Goal: Task Accomplishment & Management: Use online tool/utility

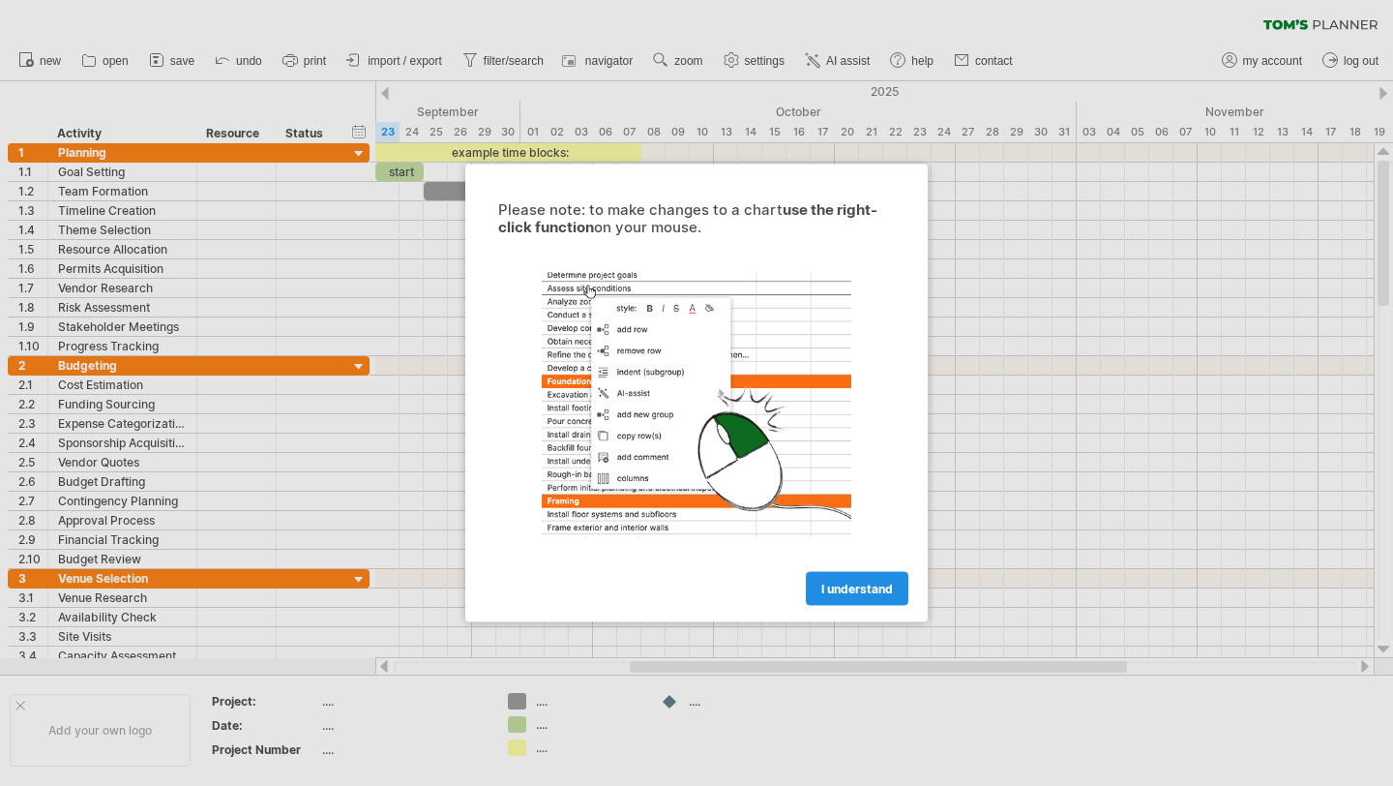
click at [883, 587] on span "I understand" at bounding box center [857, 589] width 72 height 15
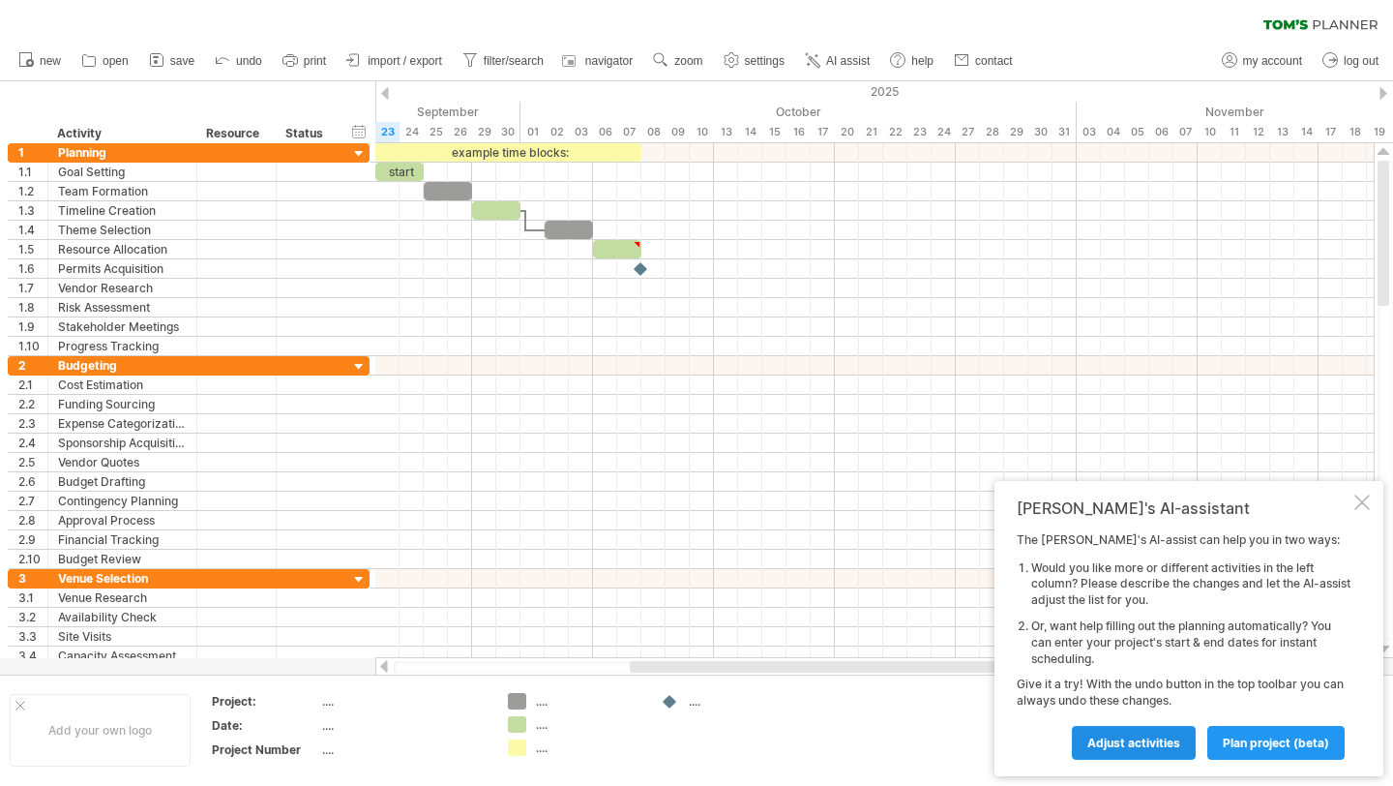
click at [1152, 738] on span "Adjust activities" at bounding box center [1134, 742] width 93 height 15
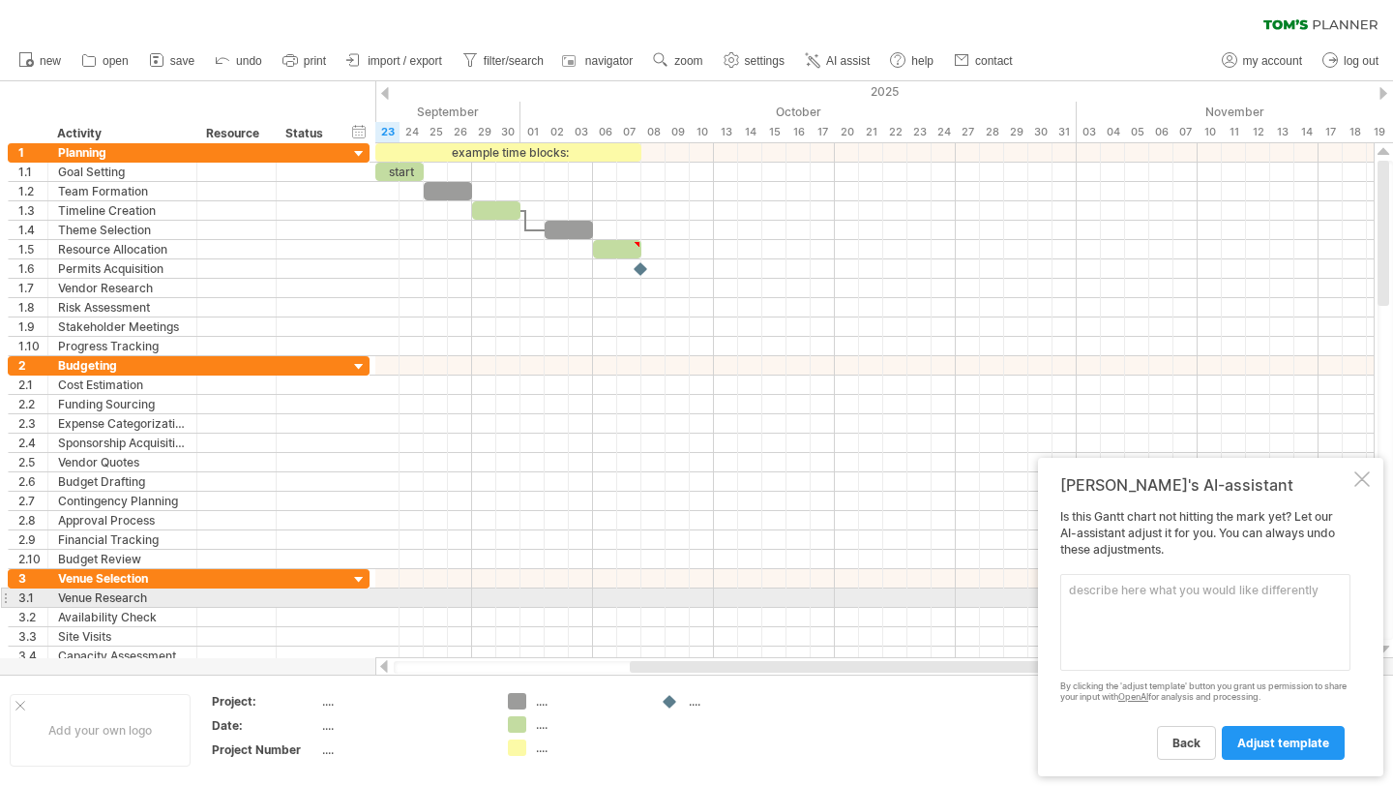
click at [1144, 595] on textarea at bounding box center [1205, 622] width 290 height 97
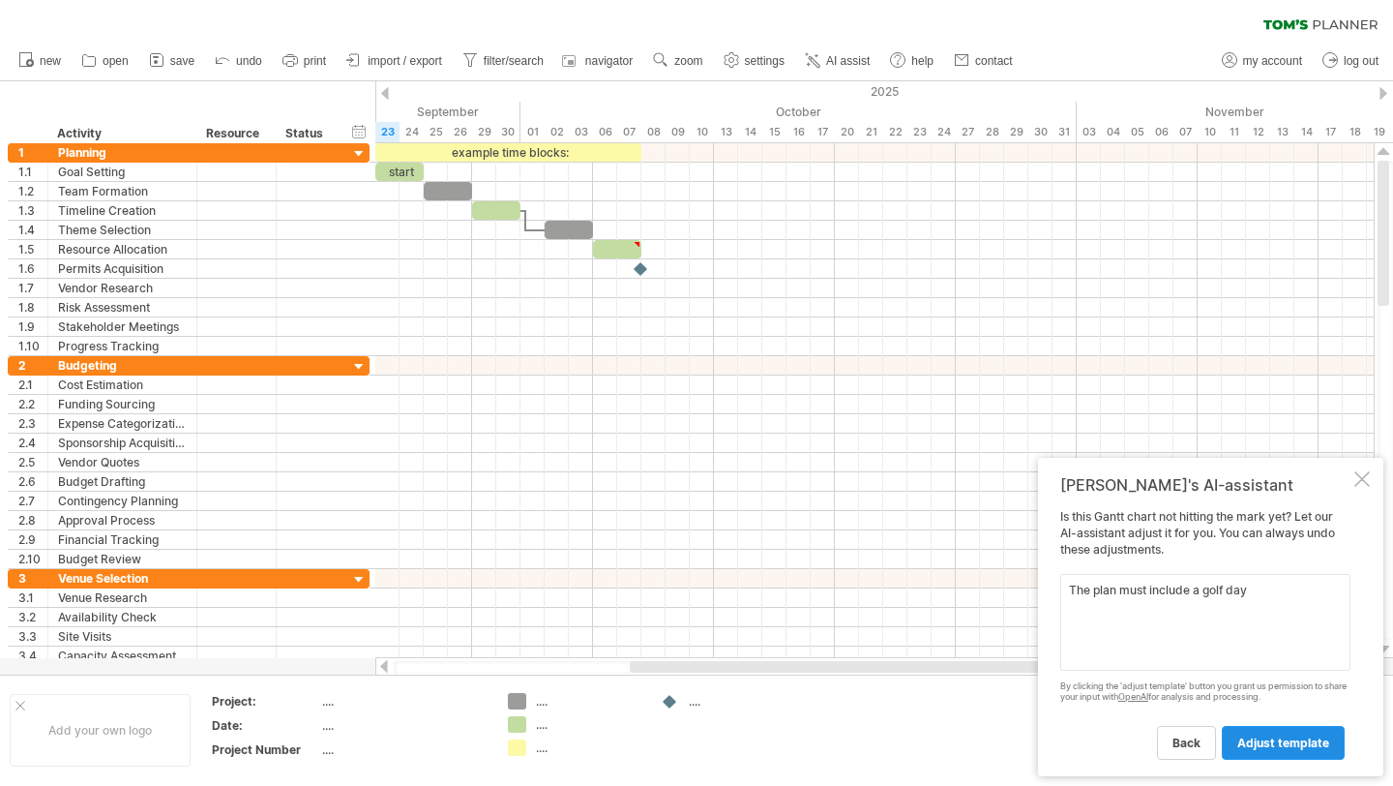
type textarea "The plan must include a golf day"
click at [1277, 740] on span "adjust template" at bounding box center [1284, 742] width 92 height 15
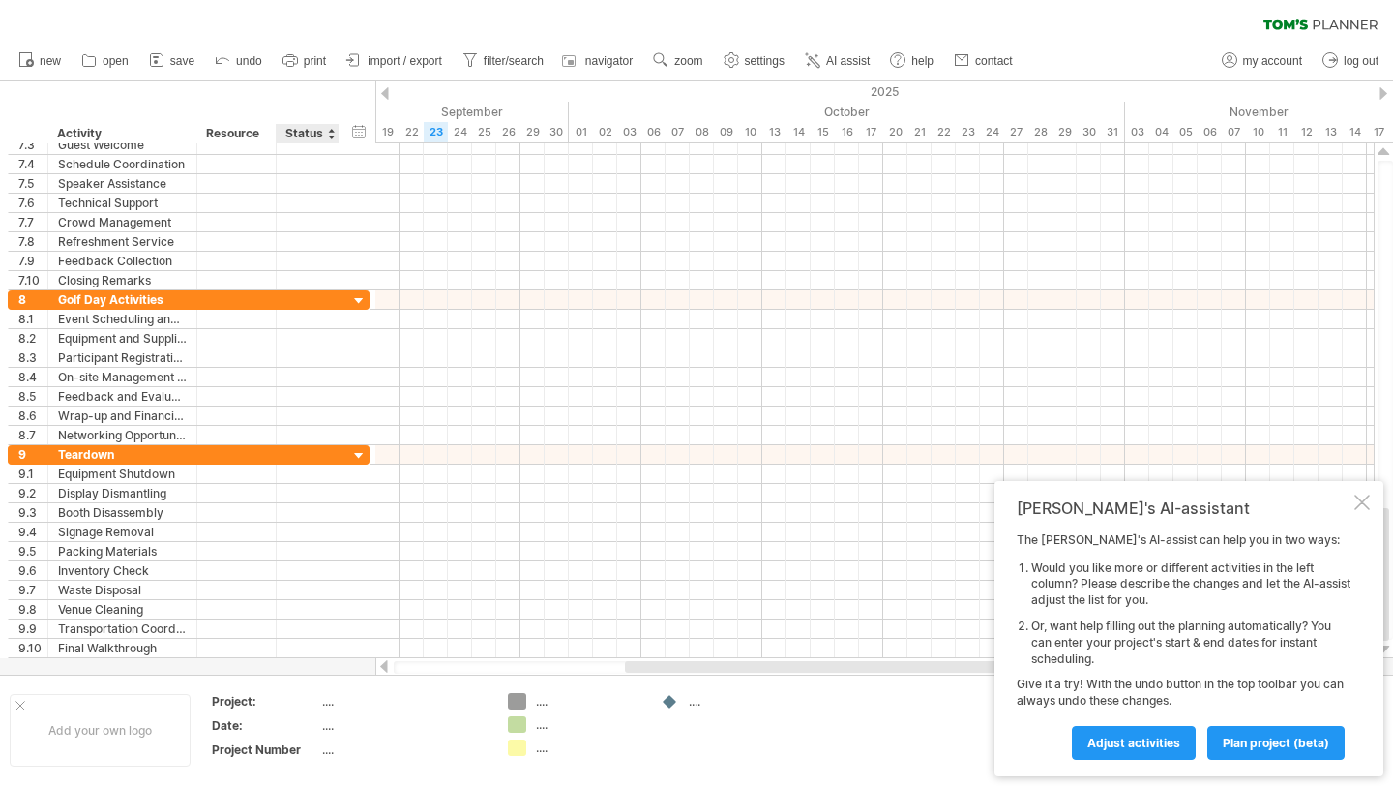
click at [333, 703] on div "...." at bounding box center [403, 701] width 163 height 16
type input "**********"
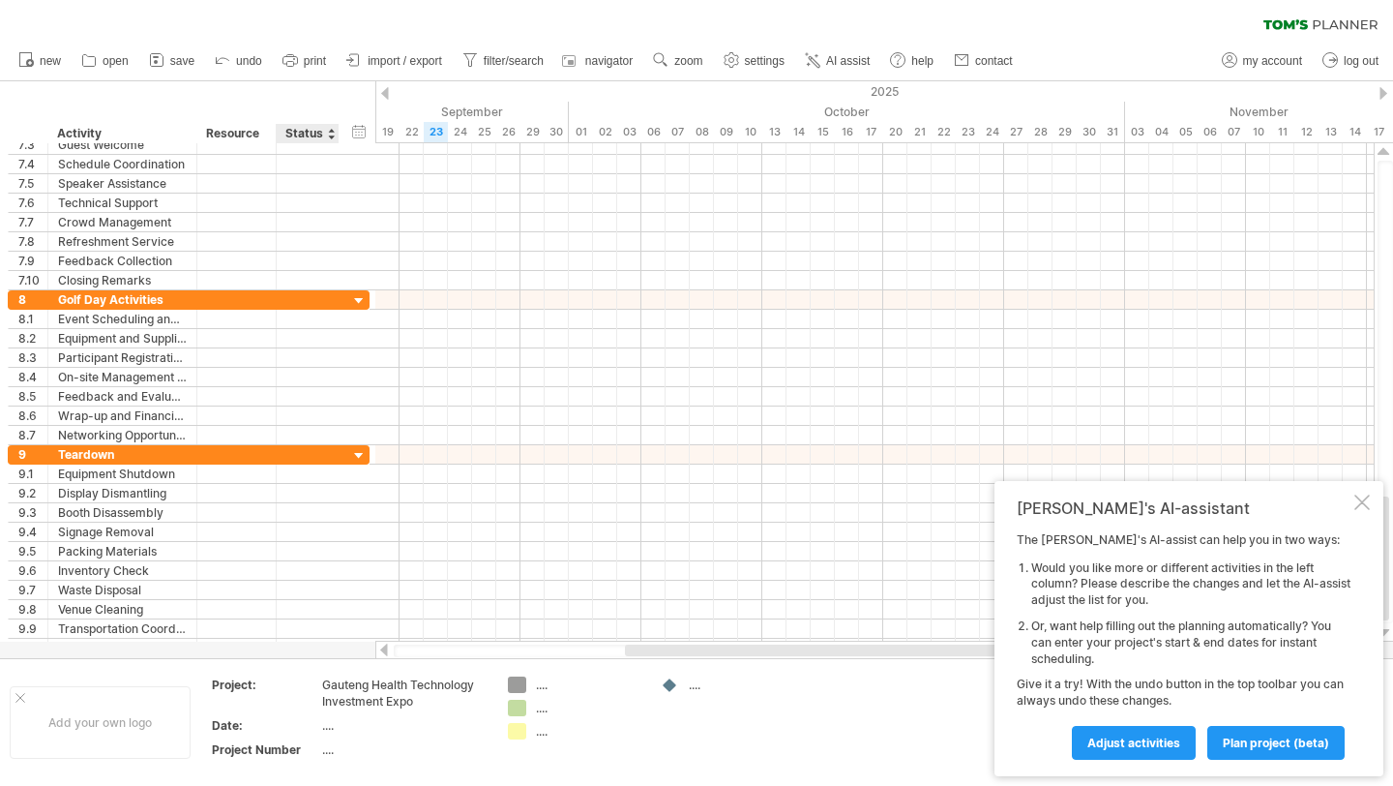
click at [327, 724] on div "...." at bounding box center [403, 725] width 163 height 16
type input "**********"
click at [340, 746] on div "...." at bounding box center [403, 749] width 163 height 16
click at [1279, 740] on span "plan project (beta)" at bounding box center [1276, 742] width 106 height 15
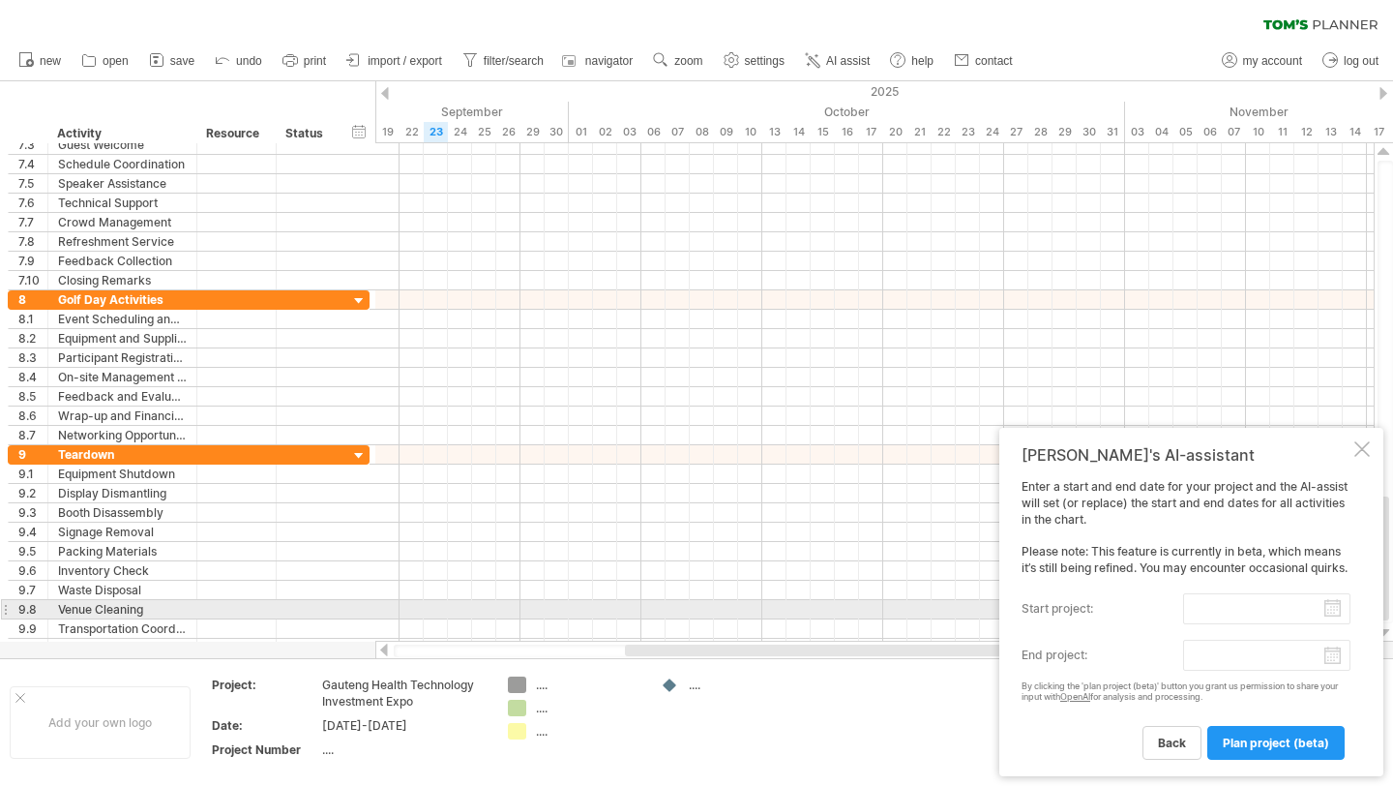
click at [1337, 608] on input "start project:" at bounding box center [1266, 608] width 167 height 31
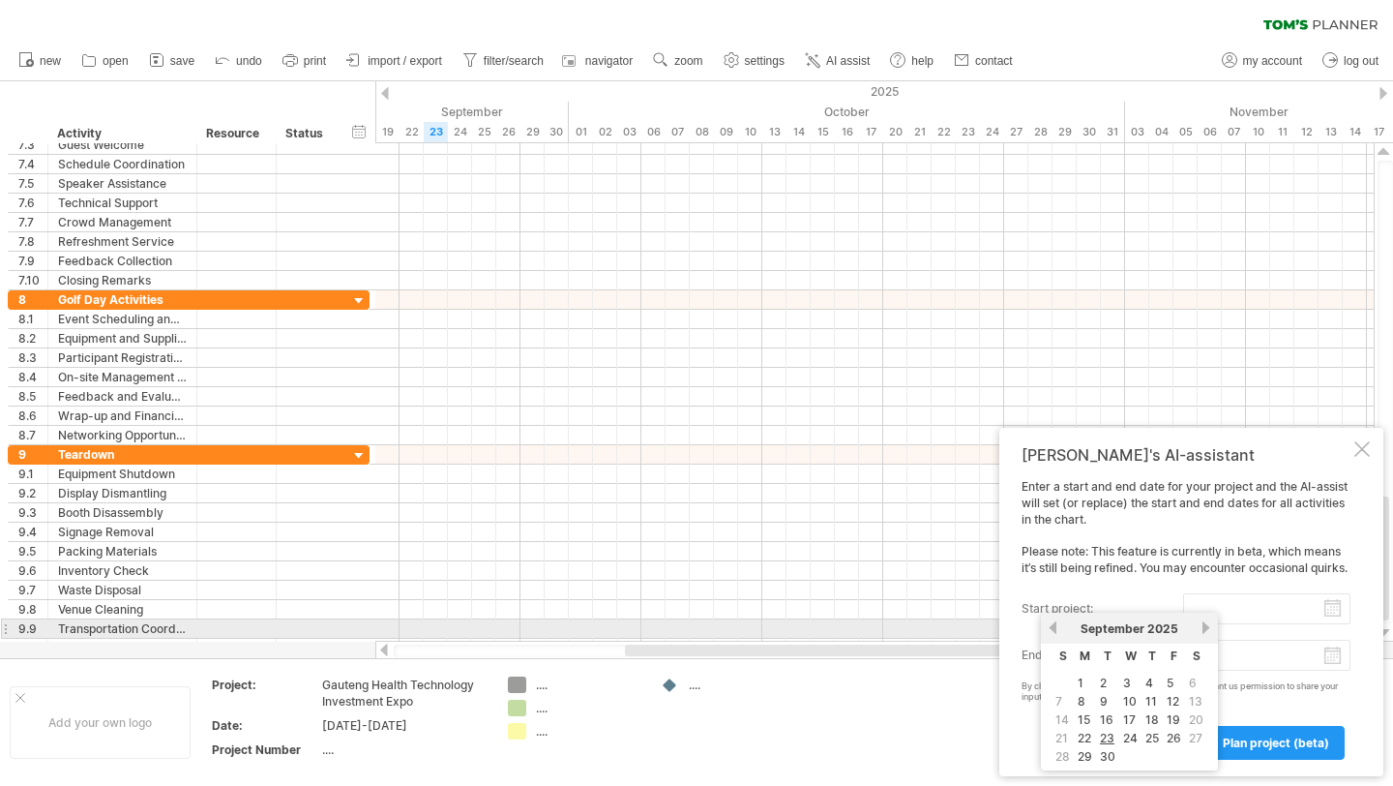
click at [1203, 625] on link "next" at bounding box center [1206, 627] width 15 height 15
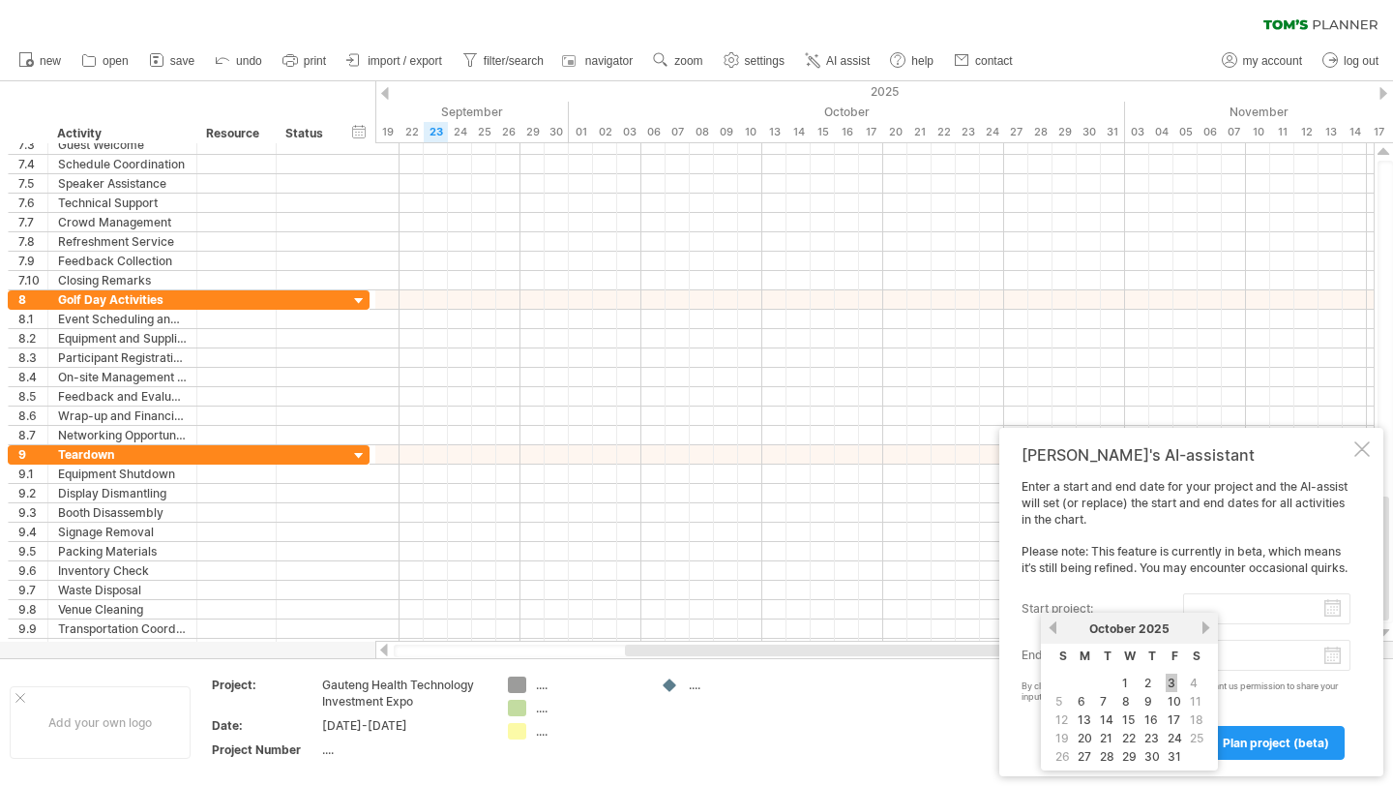
click at [1172, 677] on link "3" at bounding box center [1172, 682] width 12 height 18
type input "********"
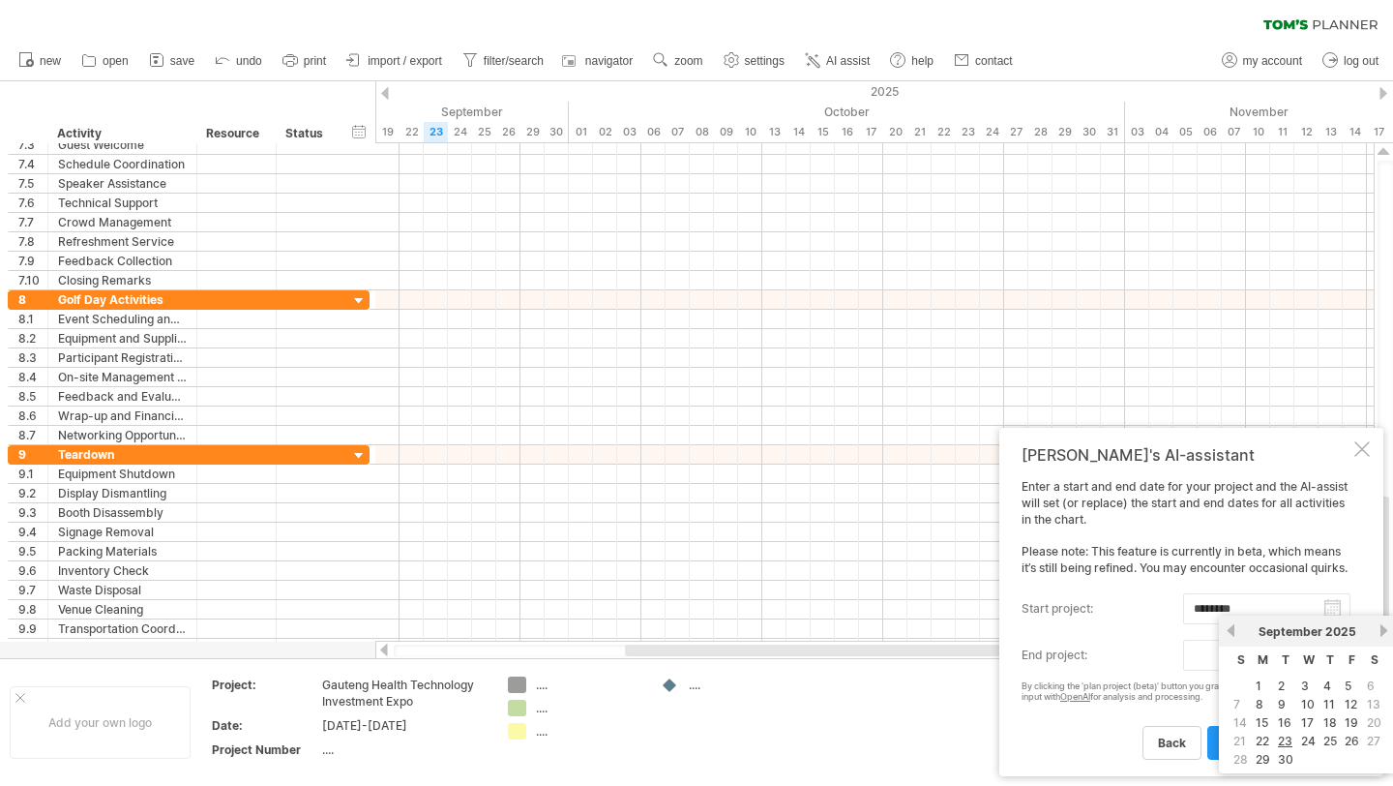
click at [1332, 658] on body "progress(100%) Trying to reach [DOMAIN_NAME] Connected again... 0% clear filter…" at bounding box center [696, 395] width 1393 height 790
click at [1382, 632] on link "next" at bounding box center [1384, 630] width 15 height 15
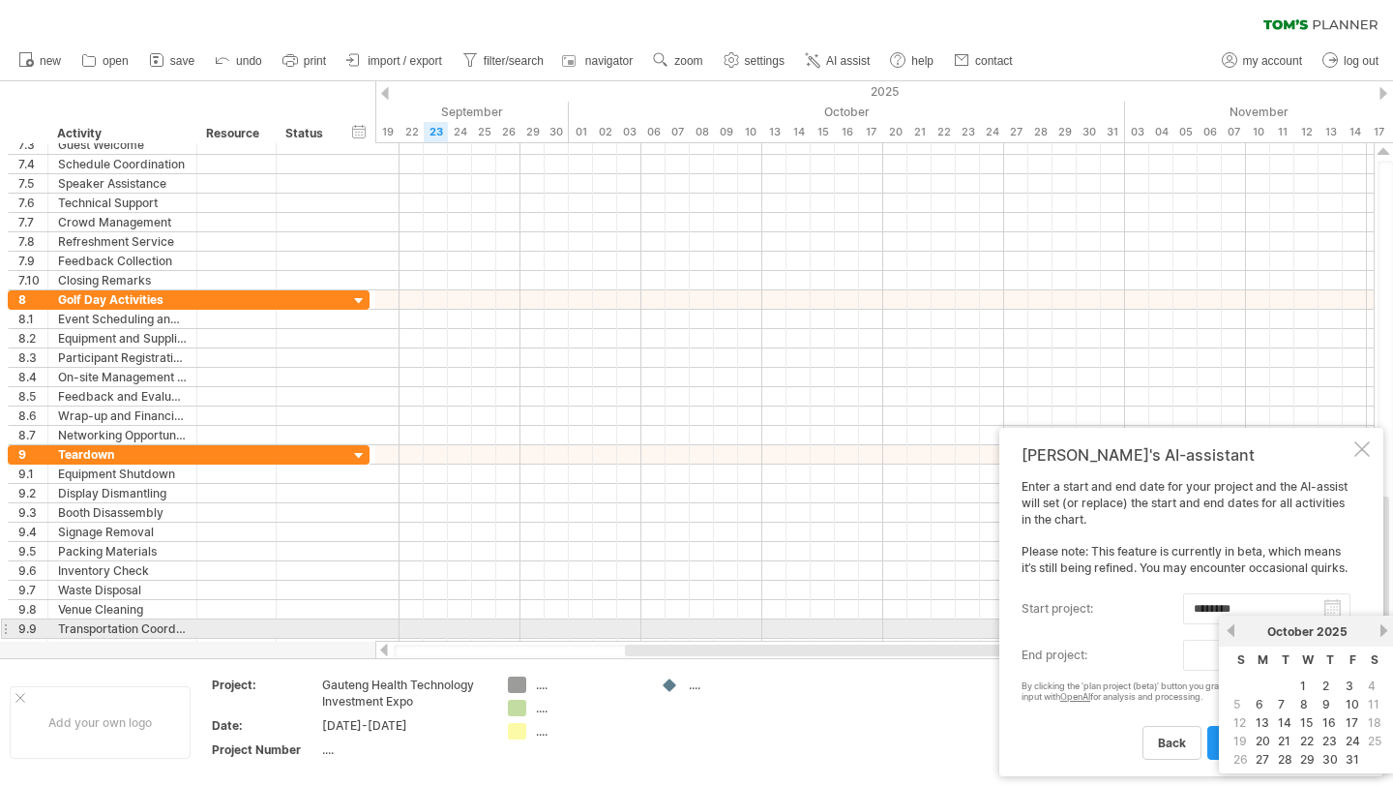
click at [1382, 631] on link "next" at bounding box center [1384, 630] width 15 height 15
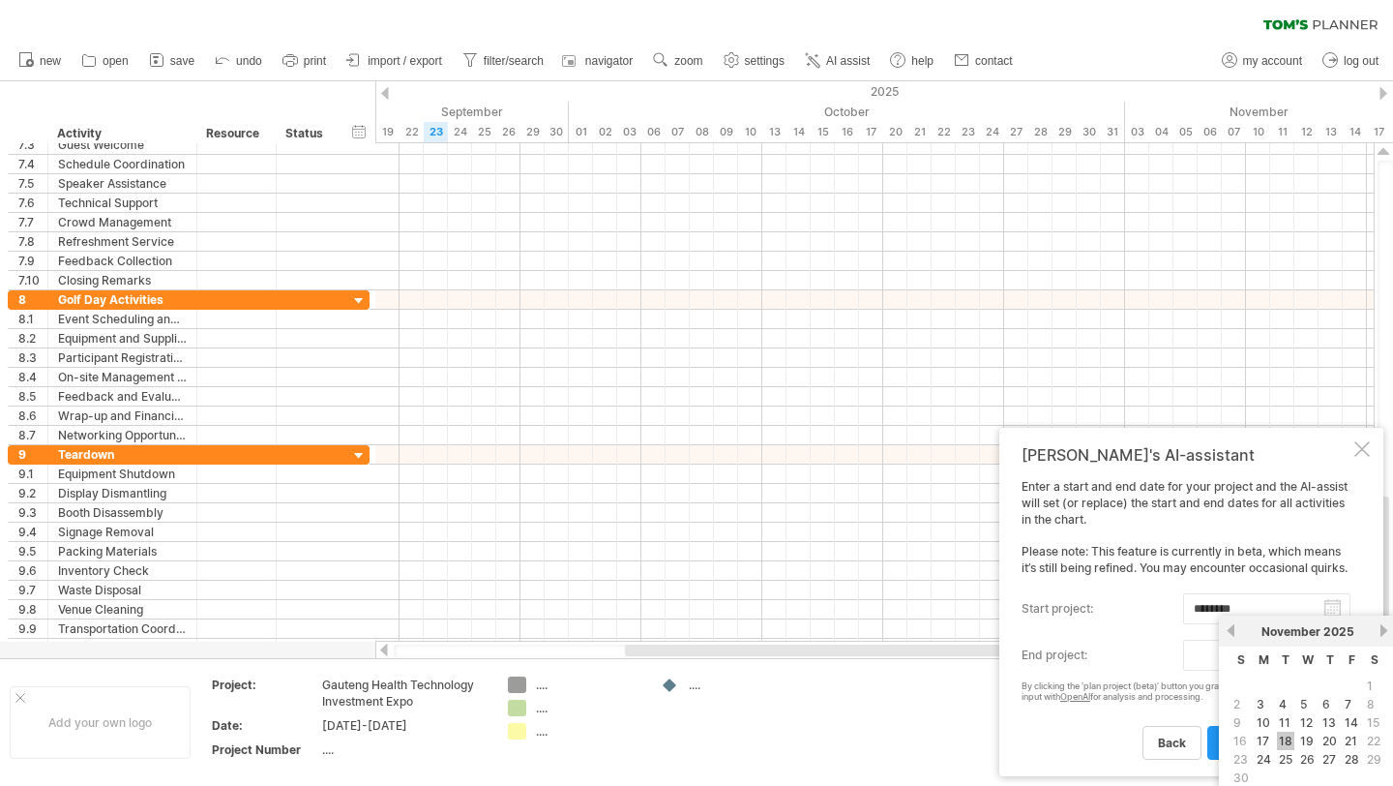
click at [1289, 735] on link "18" at bounding box center [1285, 740] width 17 height 18
type input "********"
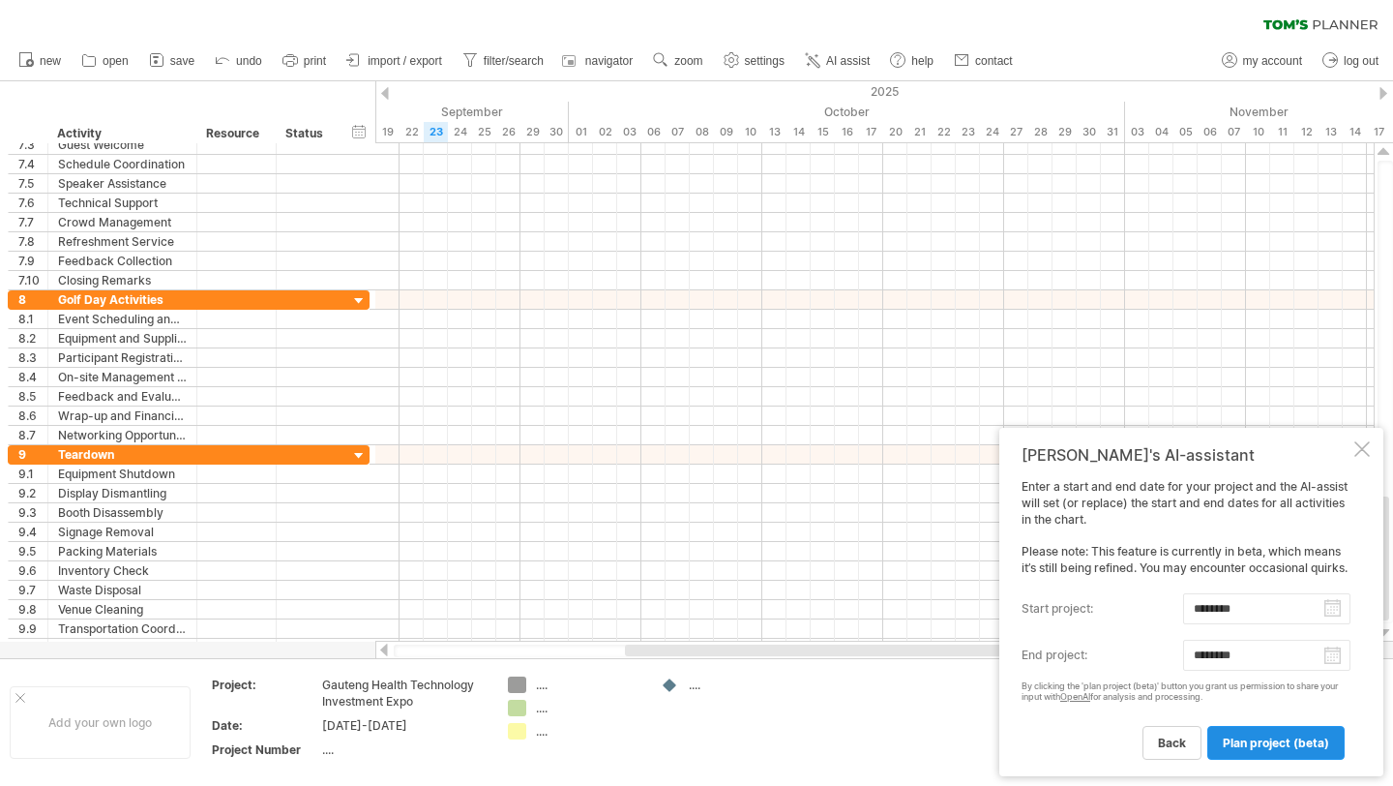
click at [1296, 743] on span "plan project (beta)" at bounding box center [1276, 742] width 106 height 15
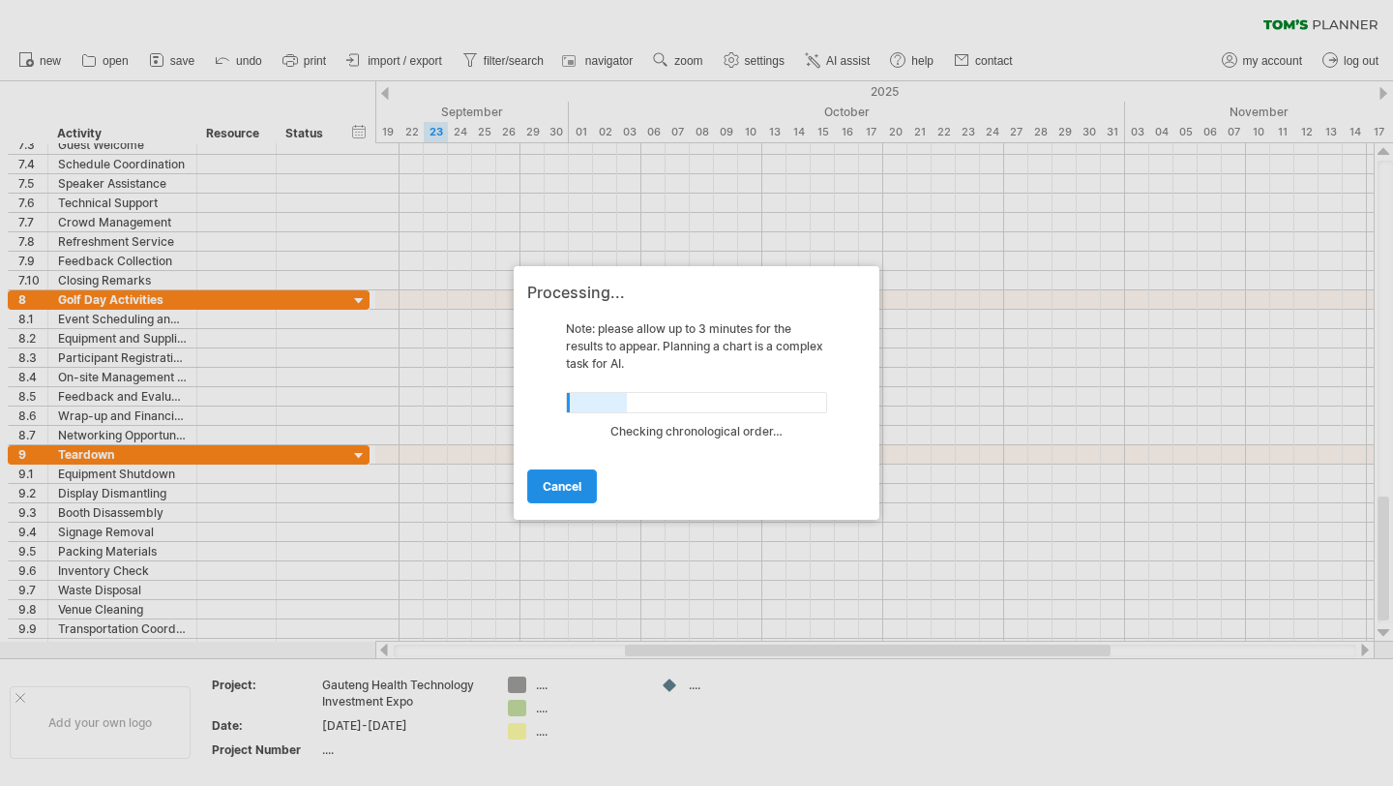
click at [572, 486] on span "cancel" at bounding box center [562, 486] width 39 height 15
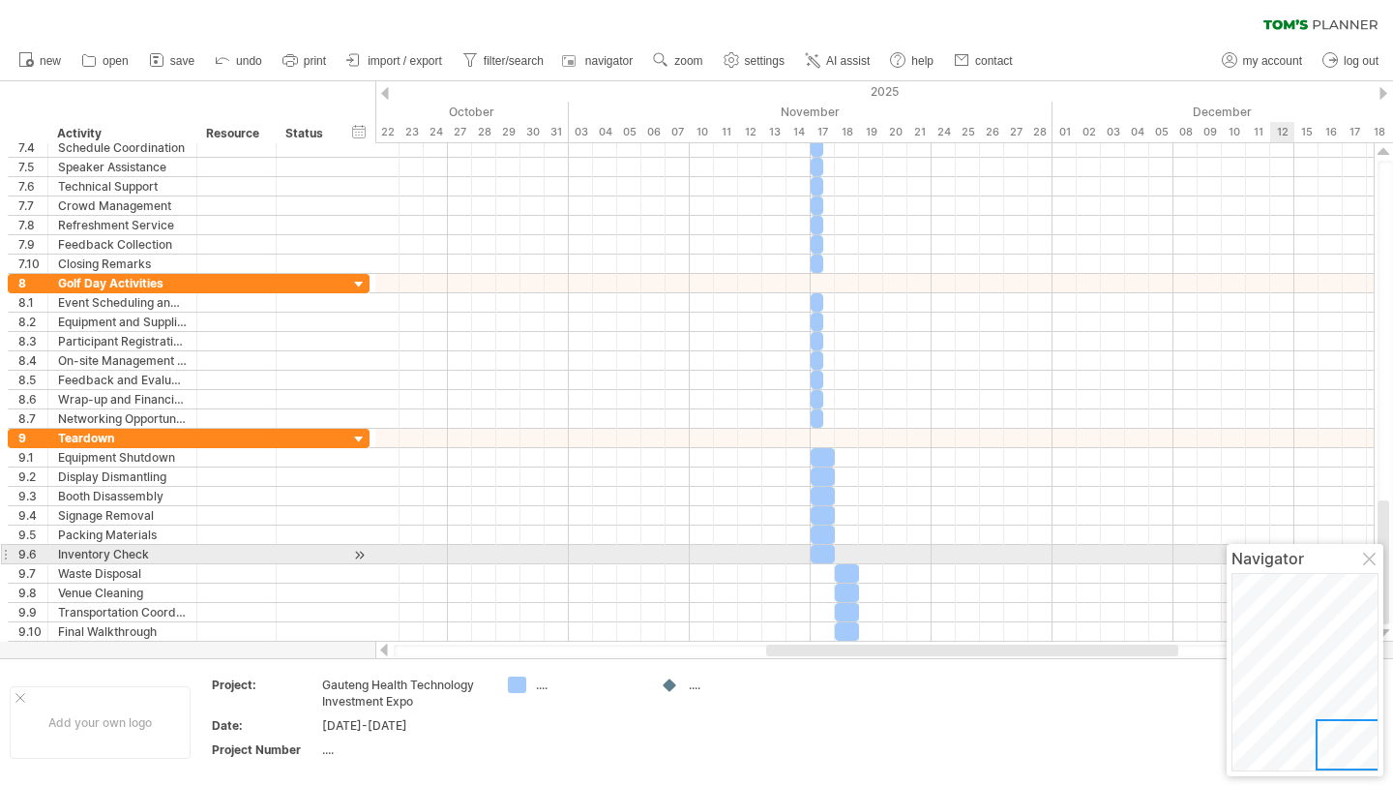
click at [1371, 561] on div at bounding box center [1370, 559] width 15 height 15
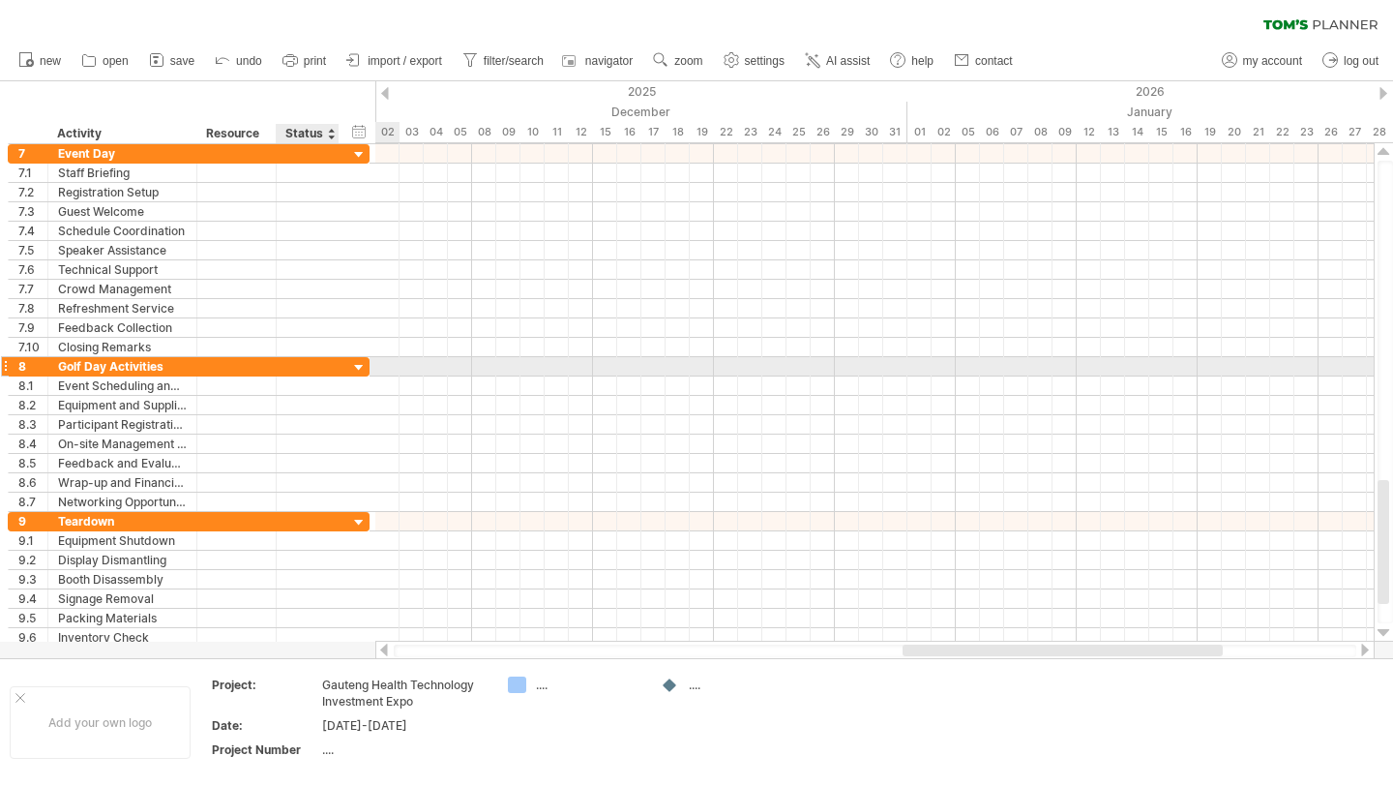
click at [354, 368] on div at bounding box center [359, 368] width 18 height 18
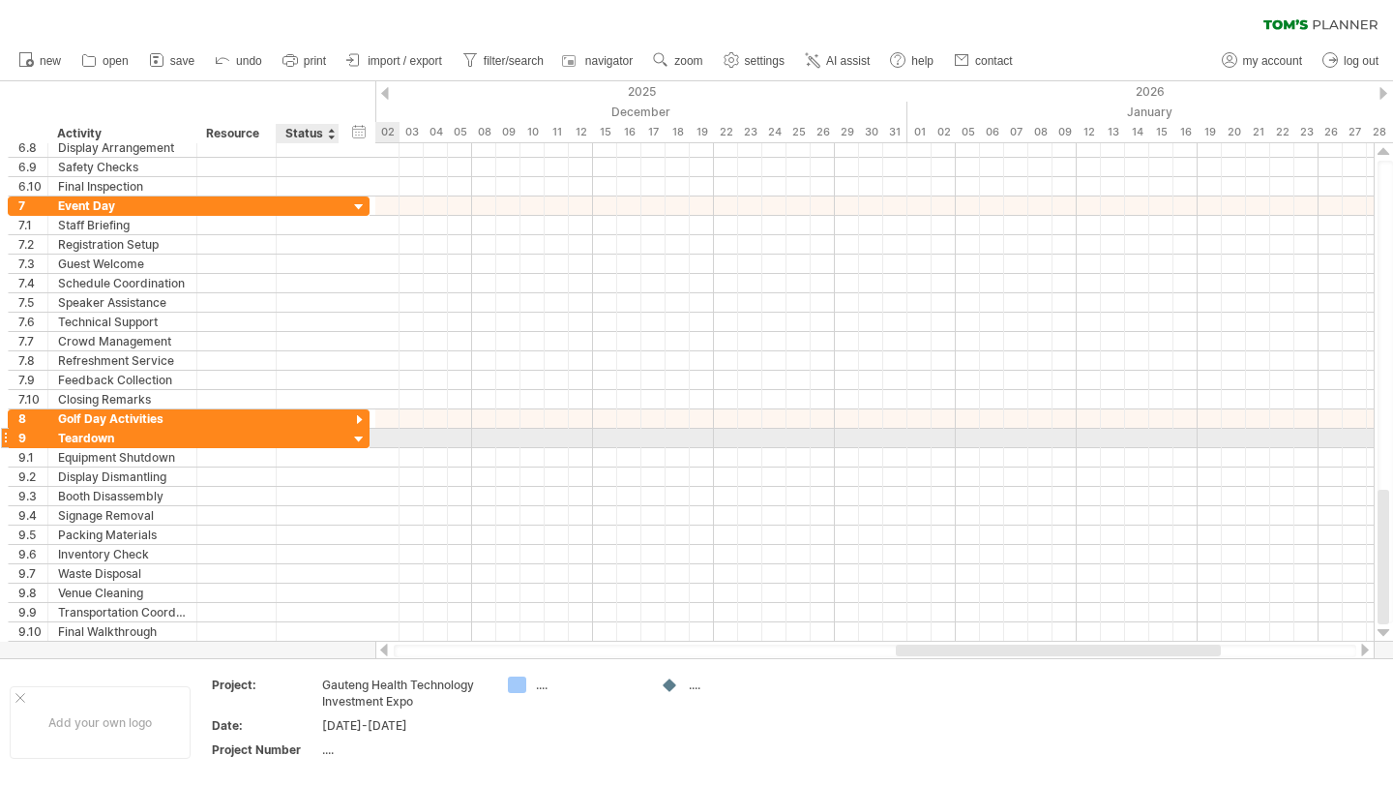
click at [358, 439] on div at bounding box center [359, 440] width 18 height 18
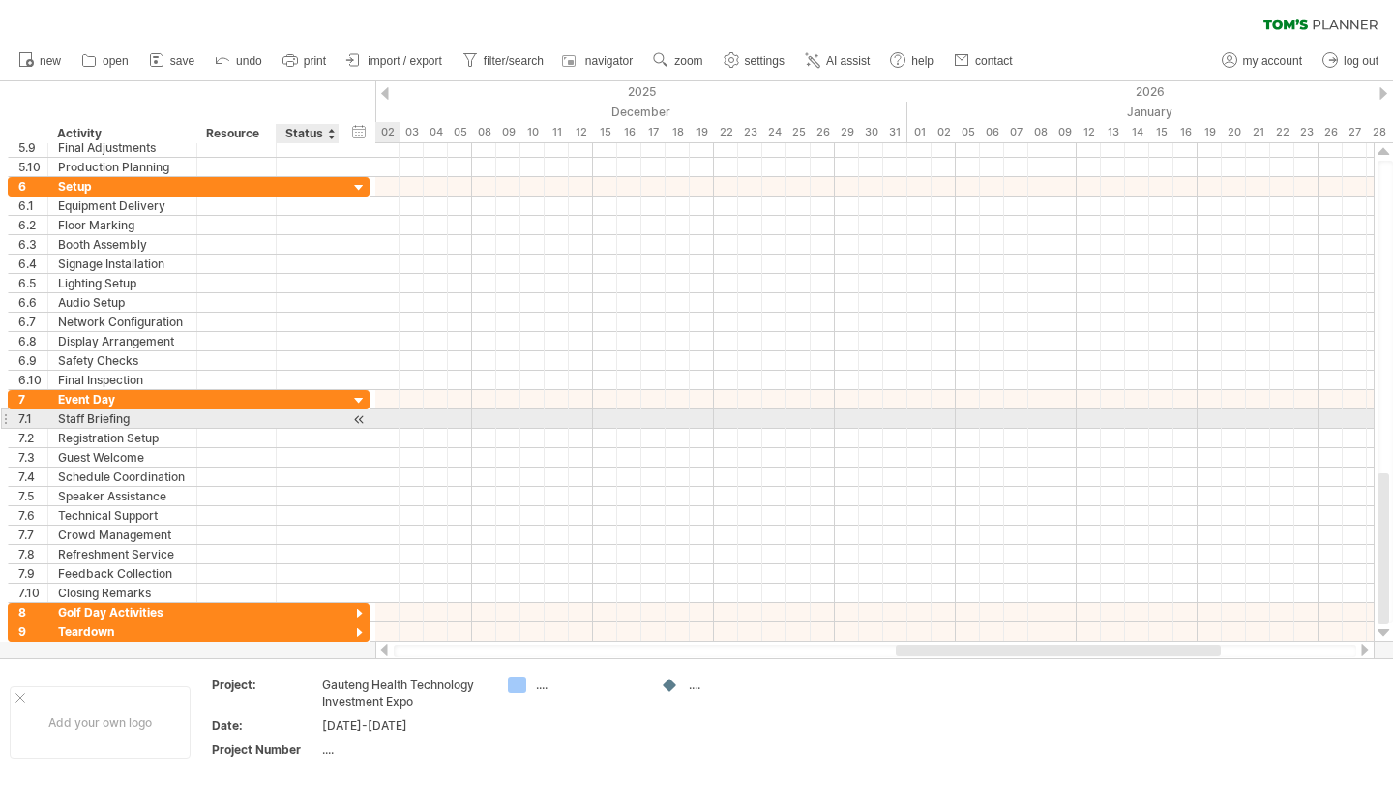
click at [355, 421] on div at bounding box center [359, 419] width 18 height 20
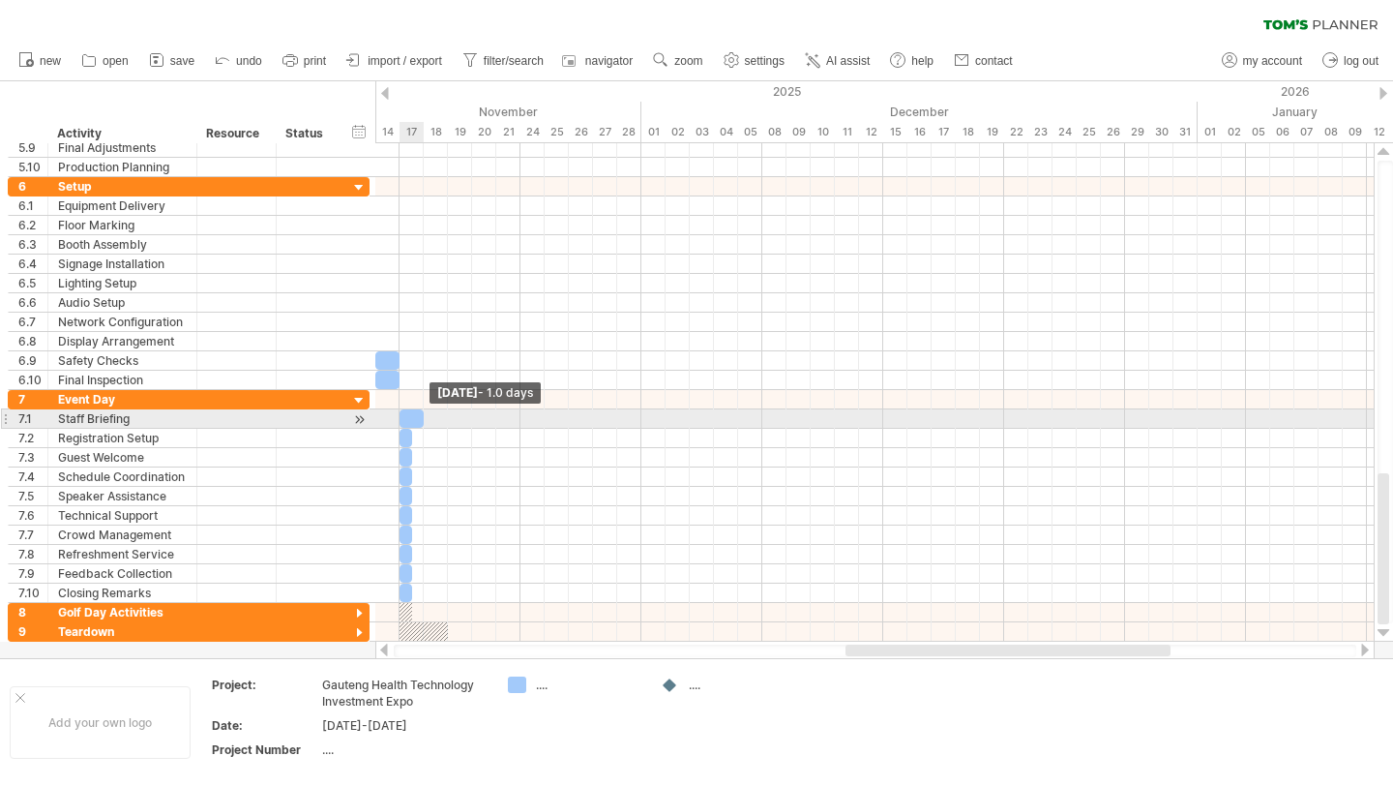
click at [415, 418] on div at bounding box center [412, 418] width 24 height 18
click at [409, 418] on div at bounding box center [412, 418] width 24 height 18
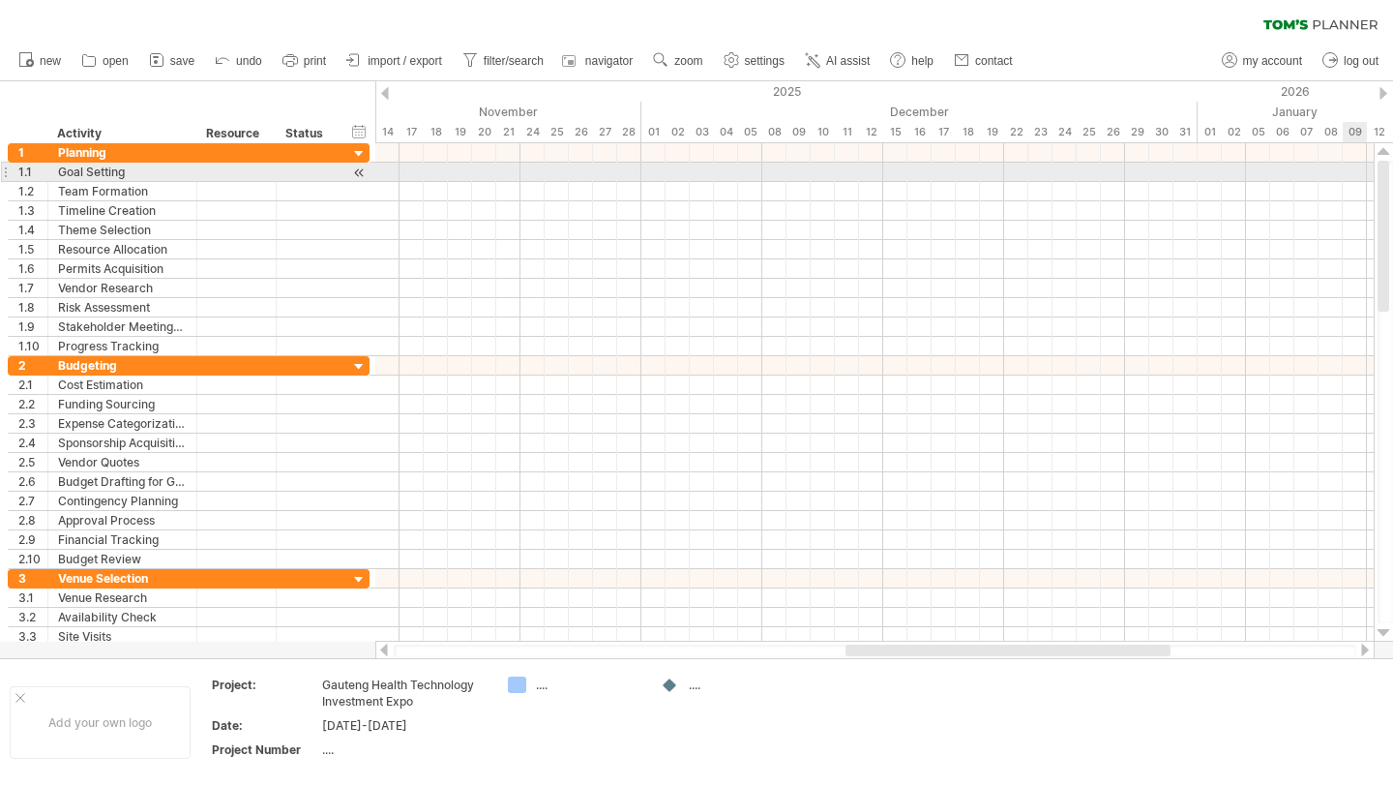
drag, startPoint x: 1384, startPoint y: 535, endPoint x: 1381, endPoint y: 179, distance: 356.1
click at [1381, 179] on div at bounding box center [1384, 236] width 12 height 151
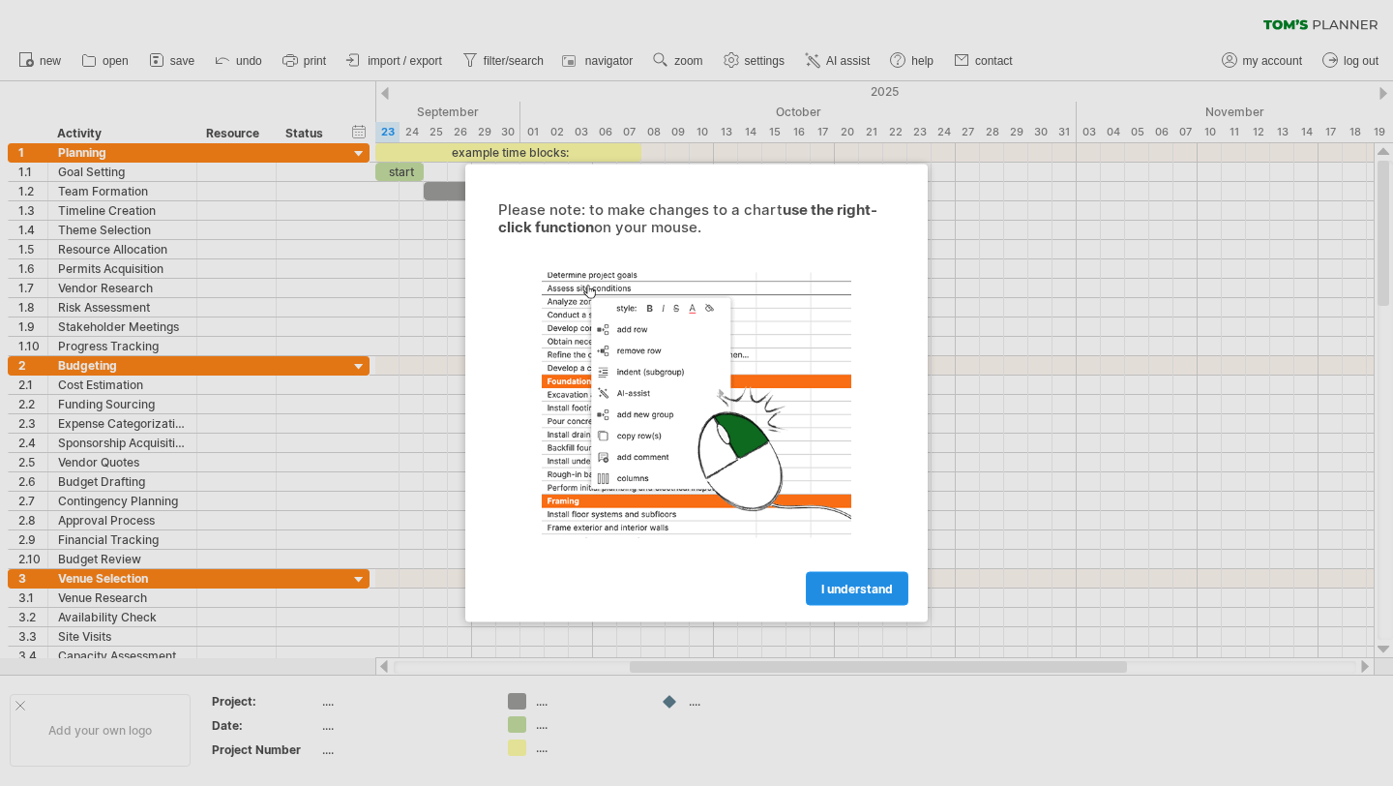
click at [853, 588] on span "I understand" at bounding box center [857, 589] width 72 height 15
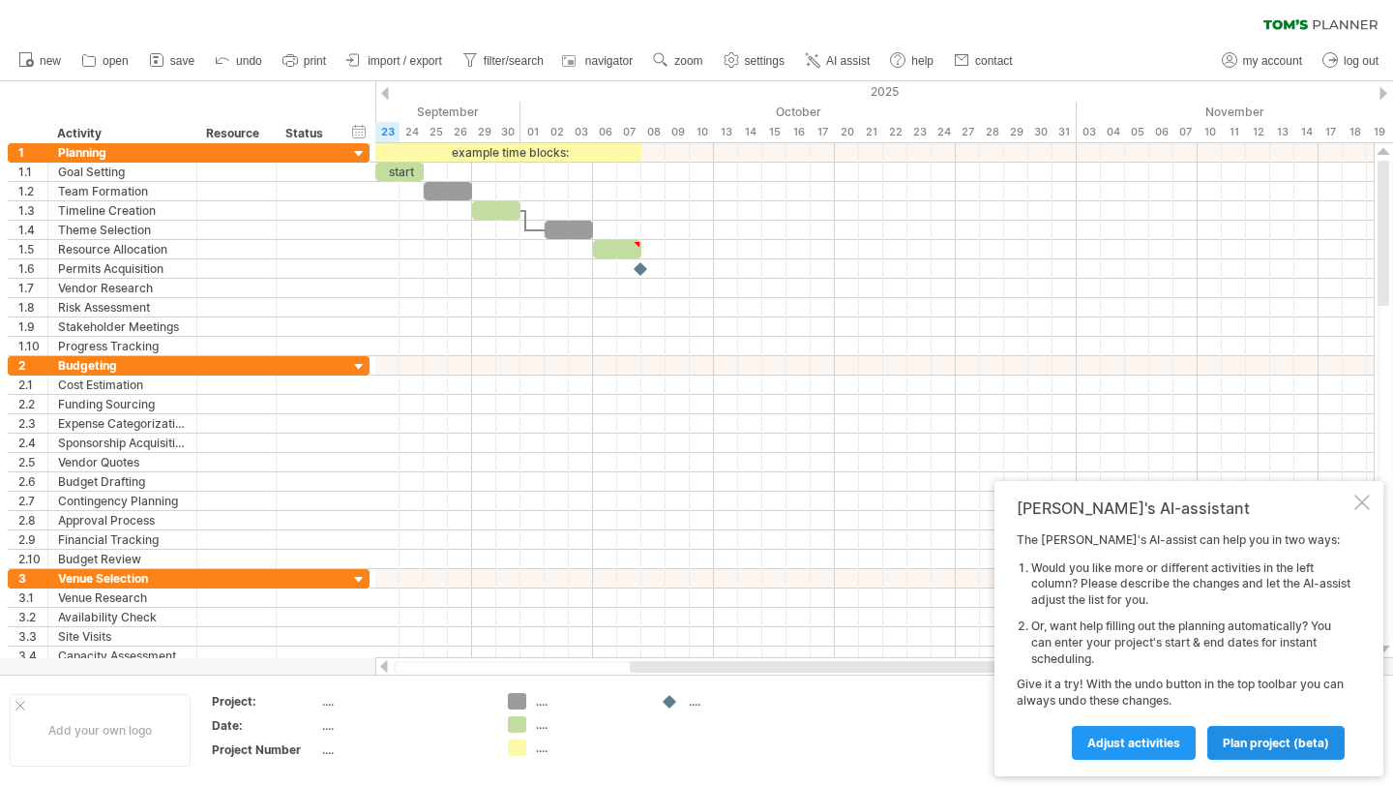
click at [1274, 749] on span "plan project (beta)" at bounding box center [1276, 742] width 106 height 15
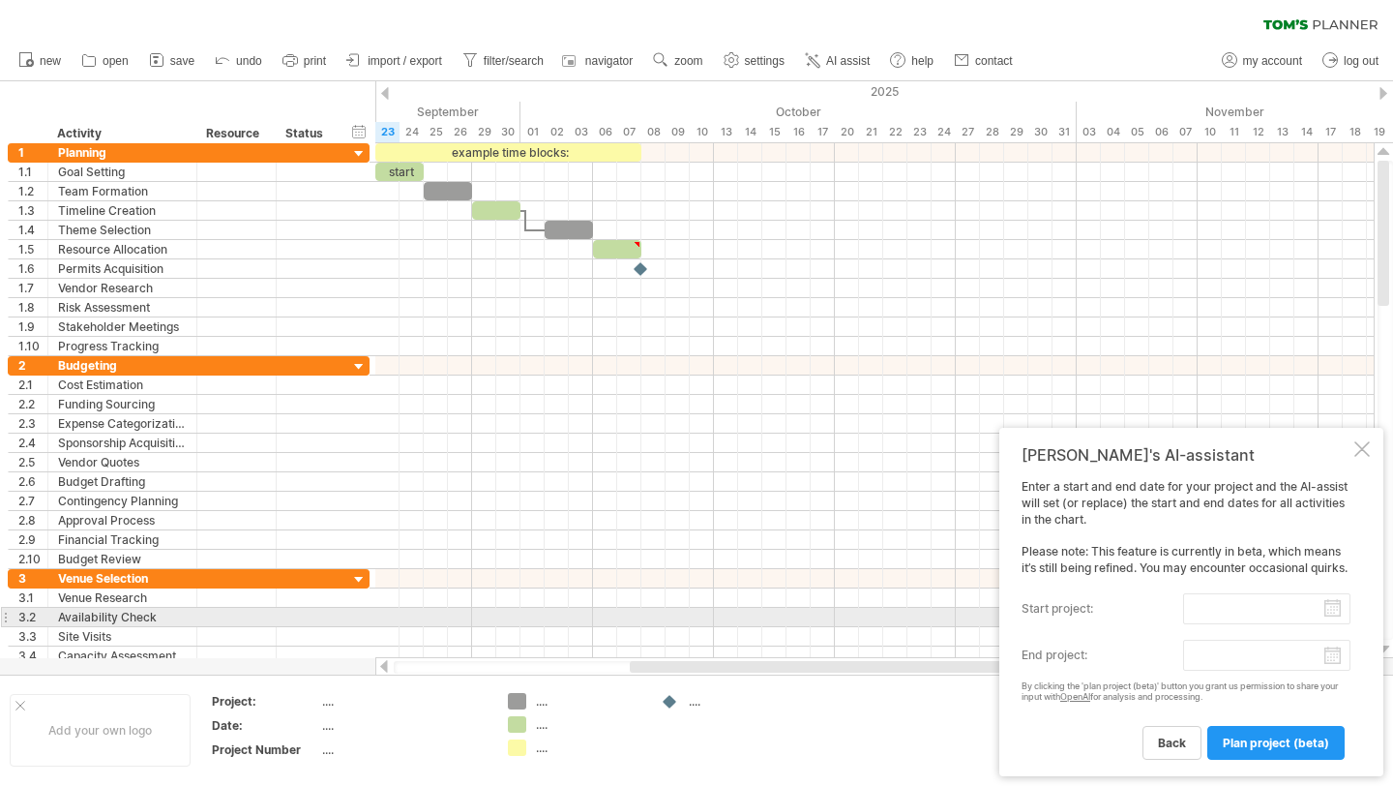
click at [1338, 609] on input "start project:" at bounding box center [1266, 608] width 167 height 31
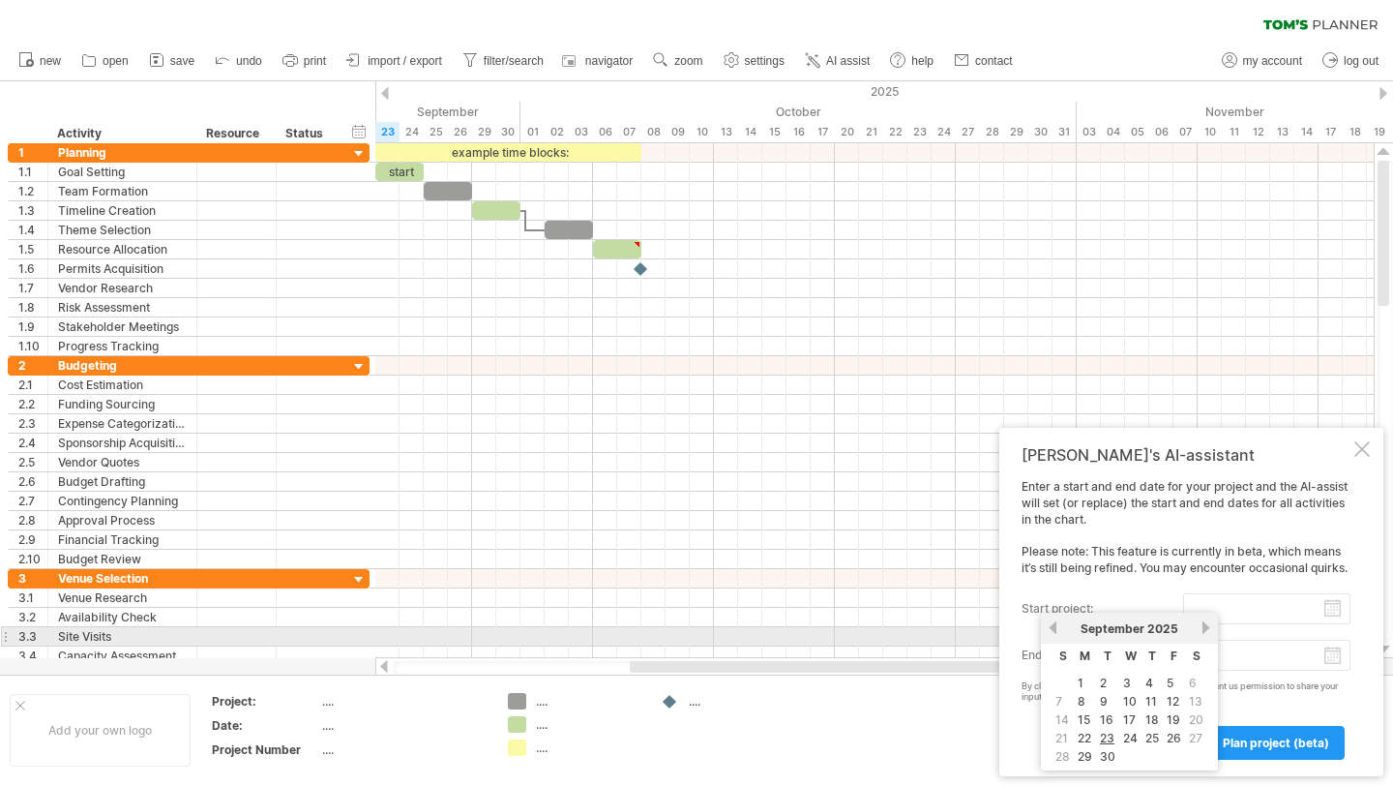
click at [1203, 627] on link "next" at bounding box center [1206, 627] width 15 height 15
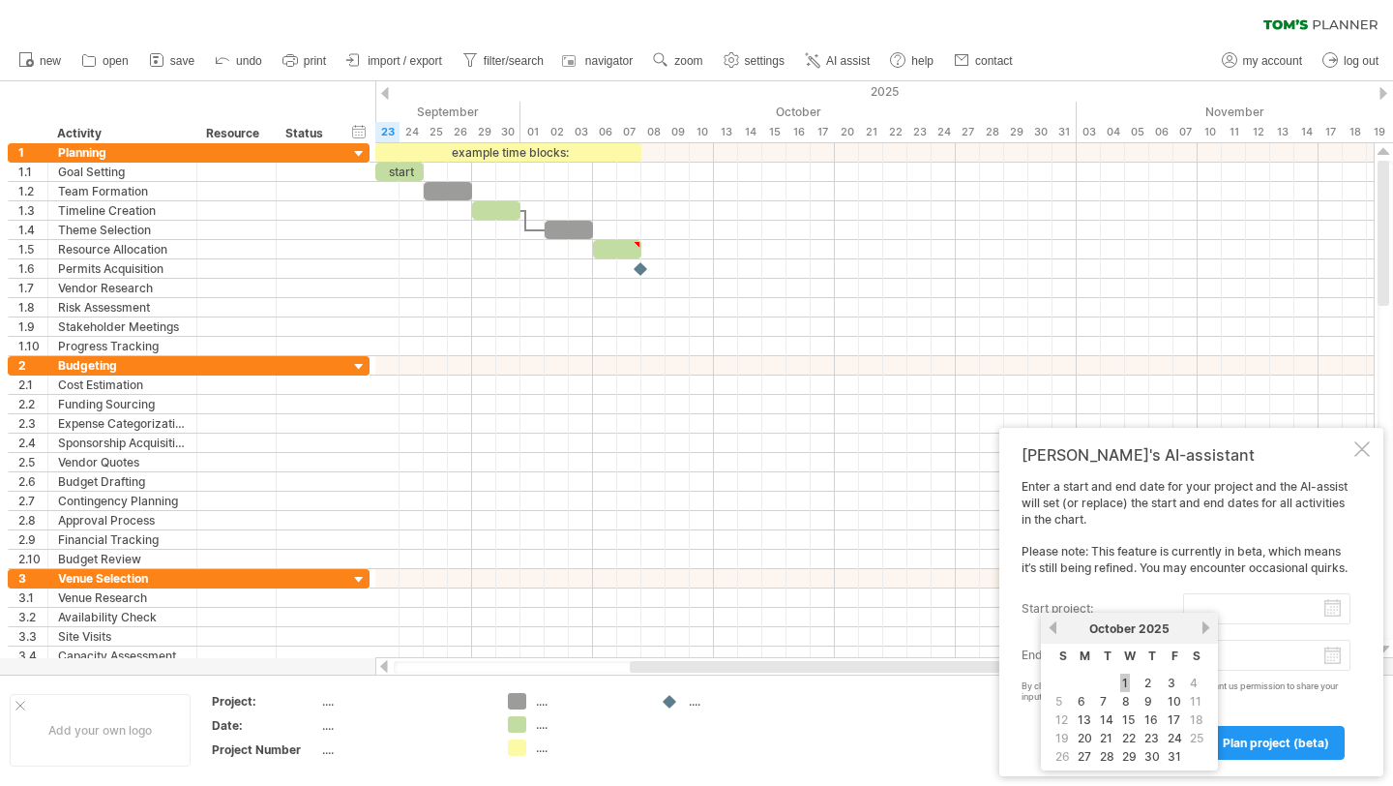
click at [1124, 681] on link "1" at bounding box center [1125, 682] width 10 height 18
type input "********"
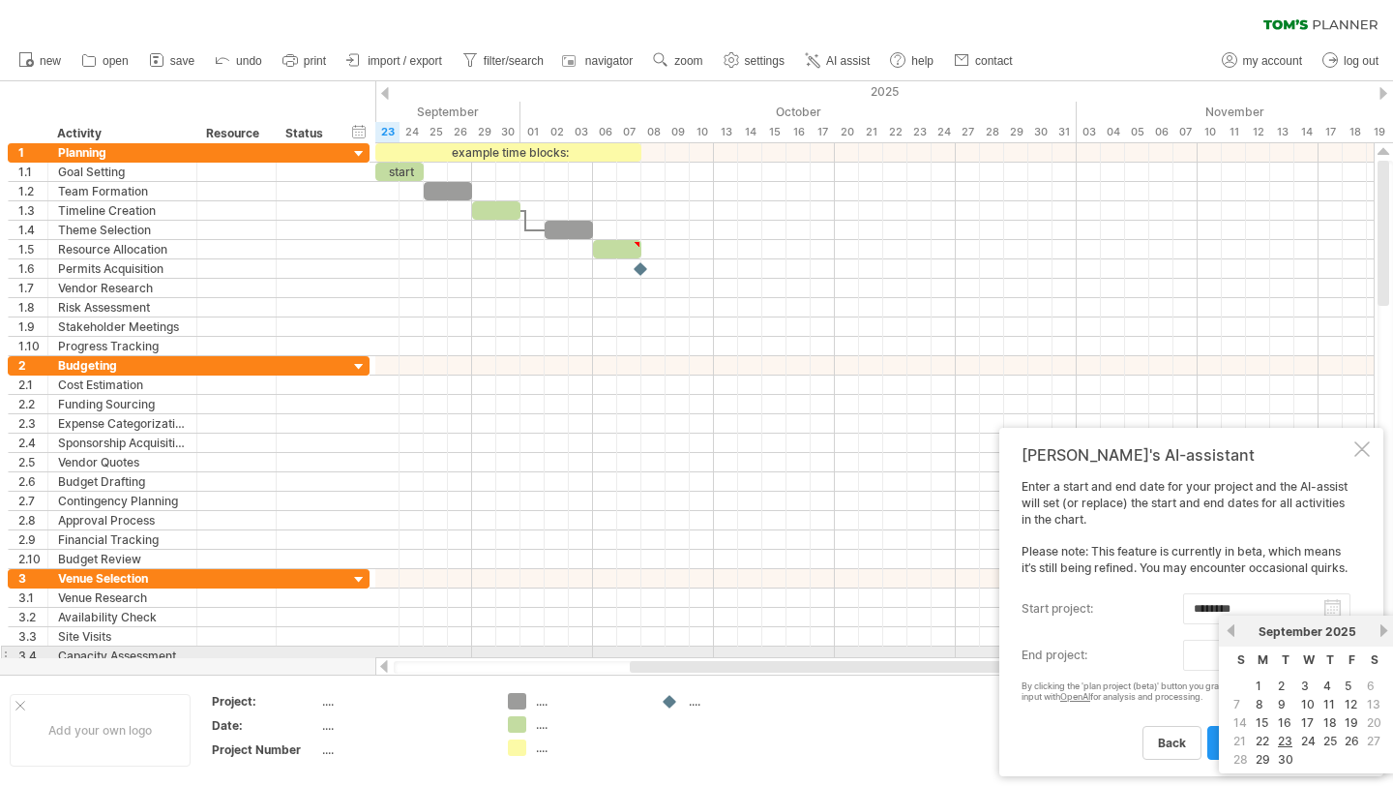
click at [1336, 657] on body "progress(100%) Trying to reach [DOMAIN_NAME] Connected again... 0% clear filter…" at bounding box center [696, 395] width 1393 height 790
click at [1381, 634] on link "next" at bounding box center [1384, 630] width 15 height 15
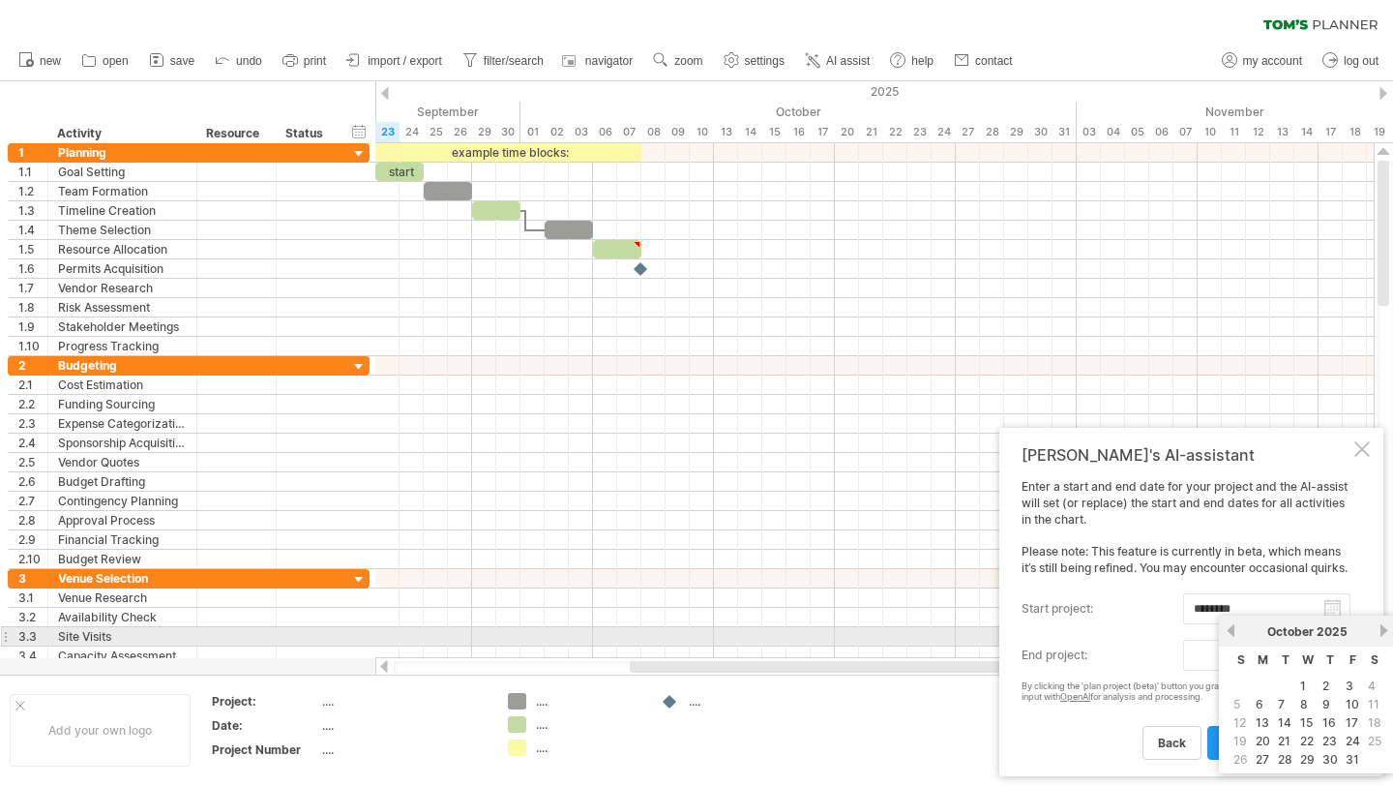
click at [1381, 634] on link "next" at bounding box center [1384, 630] width 15 height 15
click at [1381, 633] on link "next" at bounding box center [1384, 630] width 15 height 15
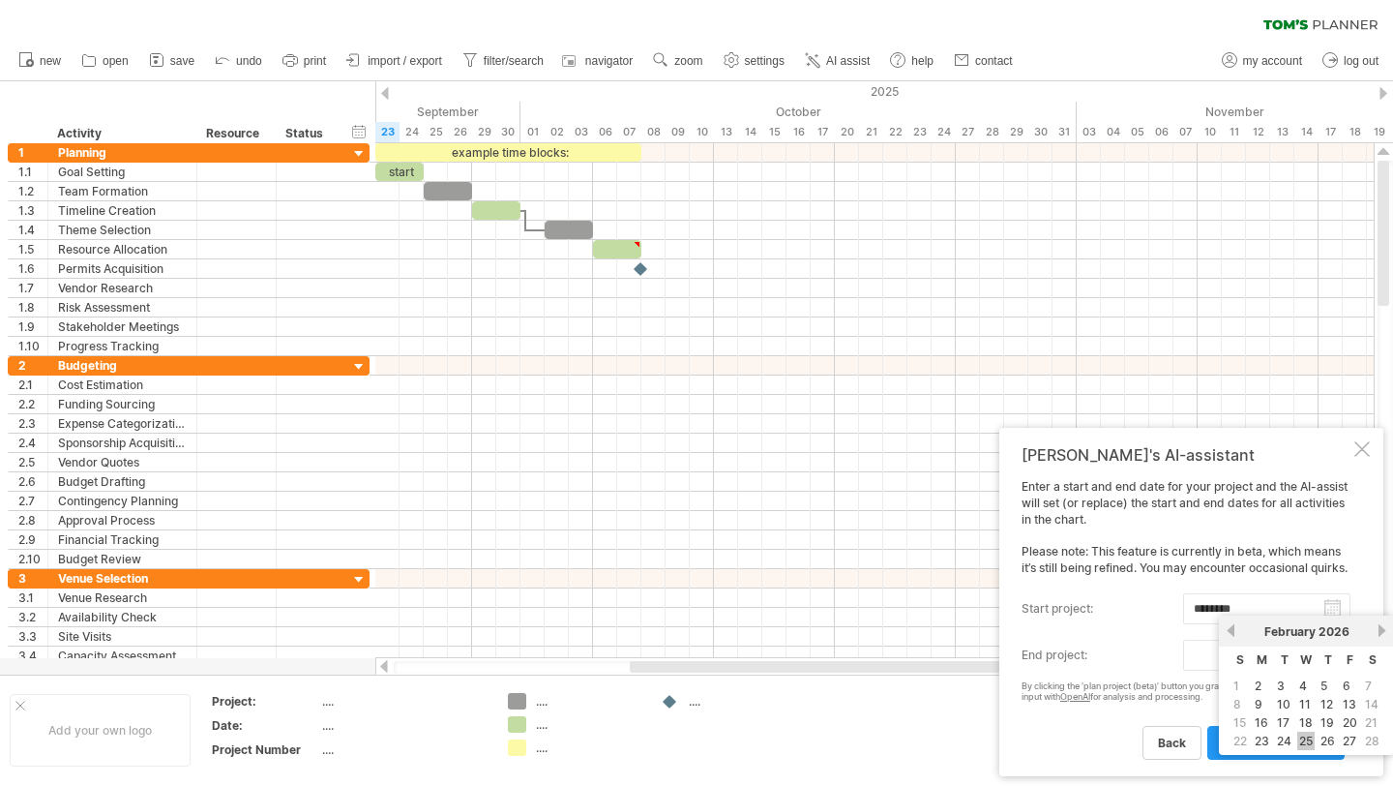
click at [1308, 737] on link "25" at bounding box center [1306, 740] width 17 height 18
type input "********"
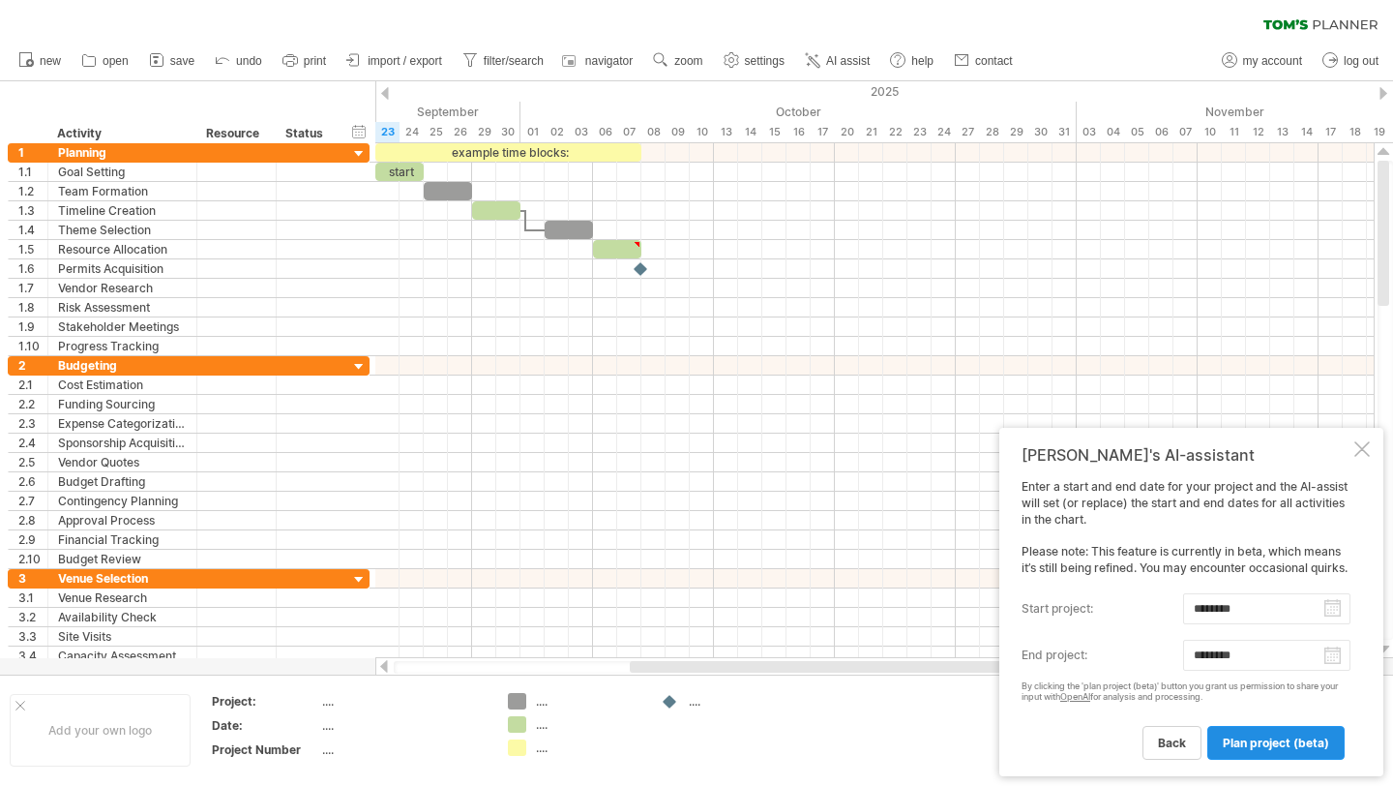
click at [1266, 747] on span "plan project (beta)" at bounding box center [1276, 742] width 106 height 15
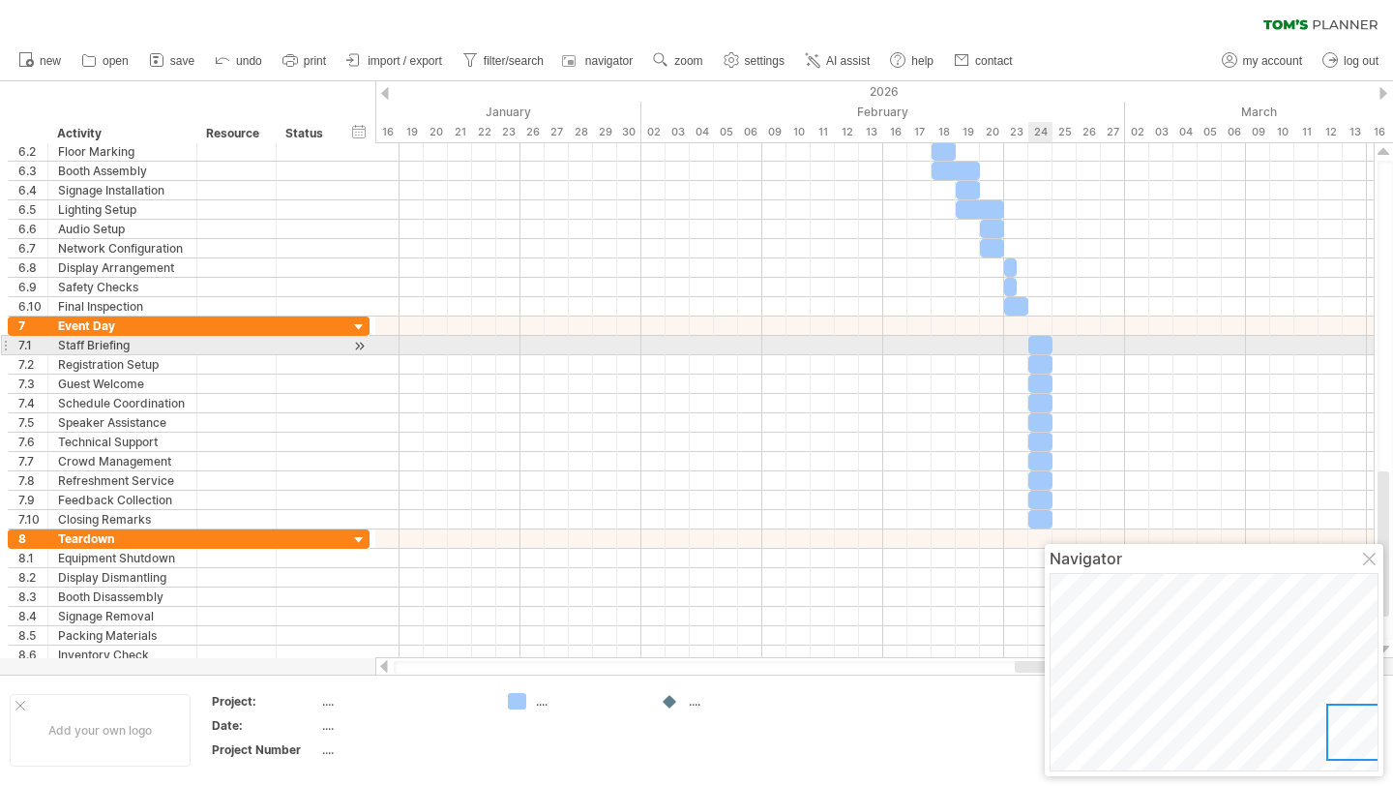
click at [1041, 343] on div at bounding box center [1041, 345] width 24 height 18
click at [1028, 340] on span at bounding box center [1029, 345] width 8 height 18
drag, startPoint x: 1050, startPoint y: 342, endPoint x: 1067, endPoint y: 341, distance: 17.4
click at [1067, 341] on span at bounding box center [1065, 345] width 8 height 18
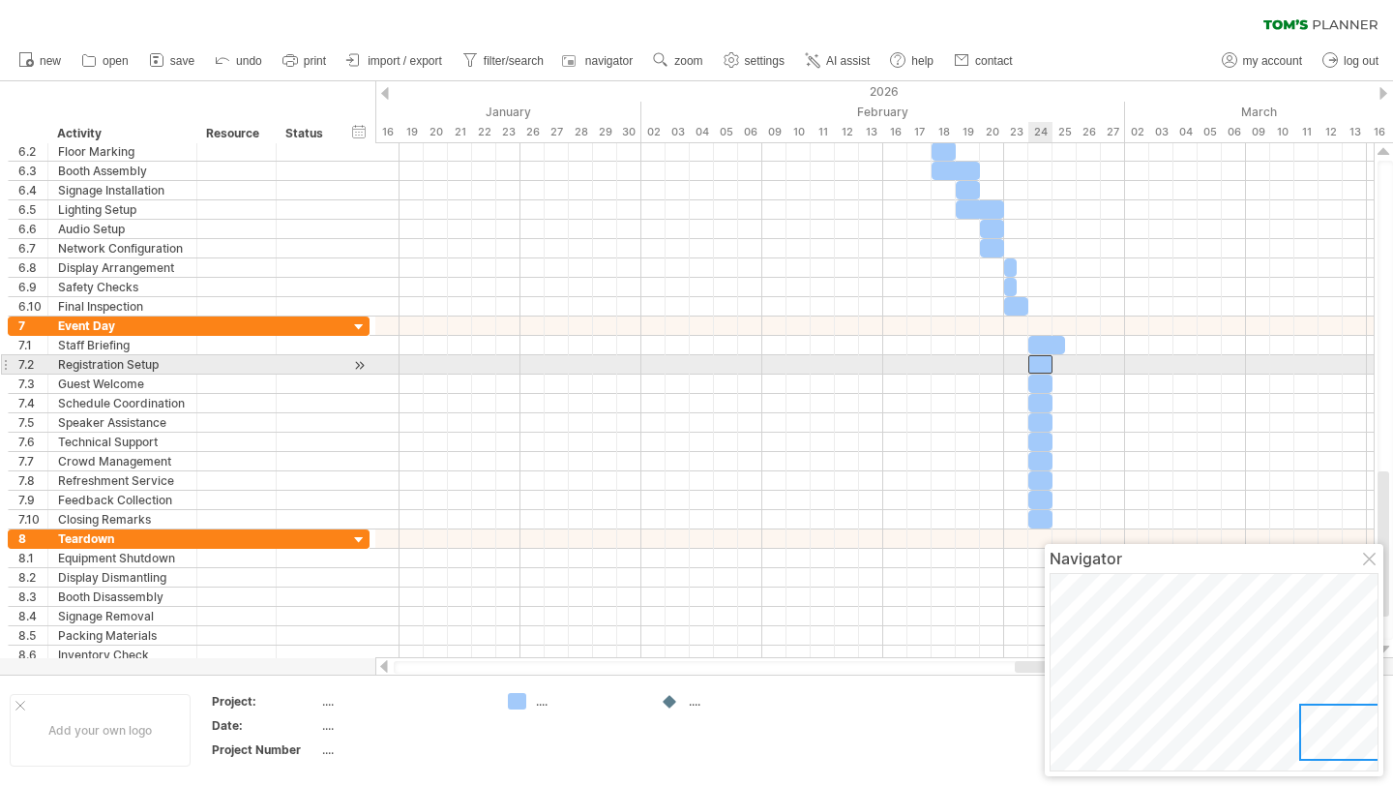
click at [1042, 362] on div at bounding box center [1041, 364] width 24 height 18
click at [1061, 362] on span at bounding box center [1065, 364] width 8 height 18
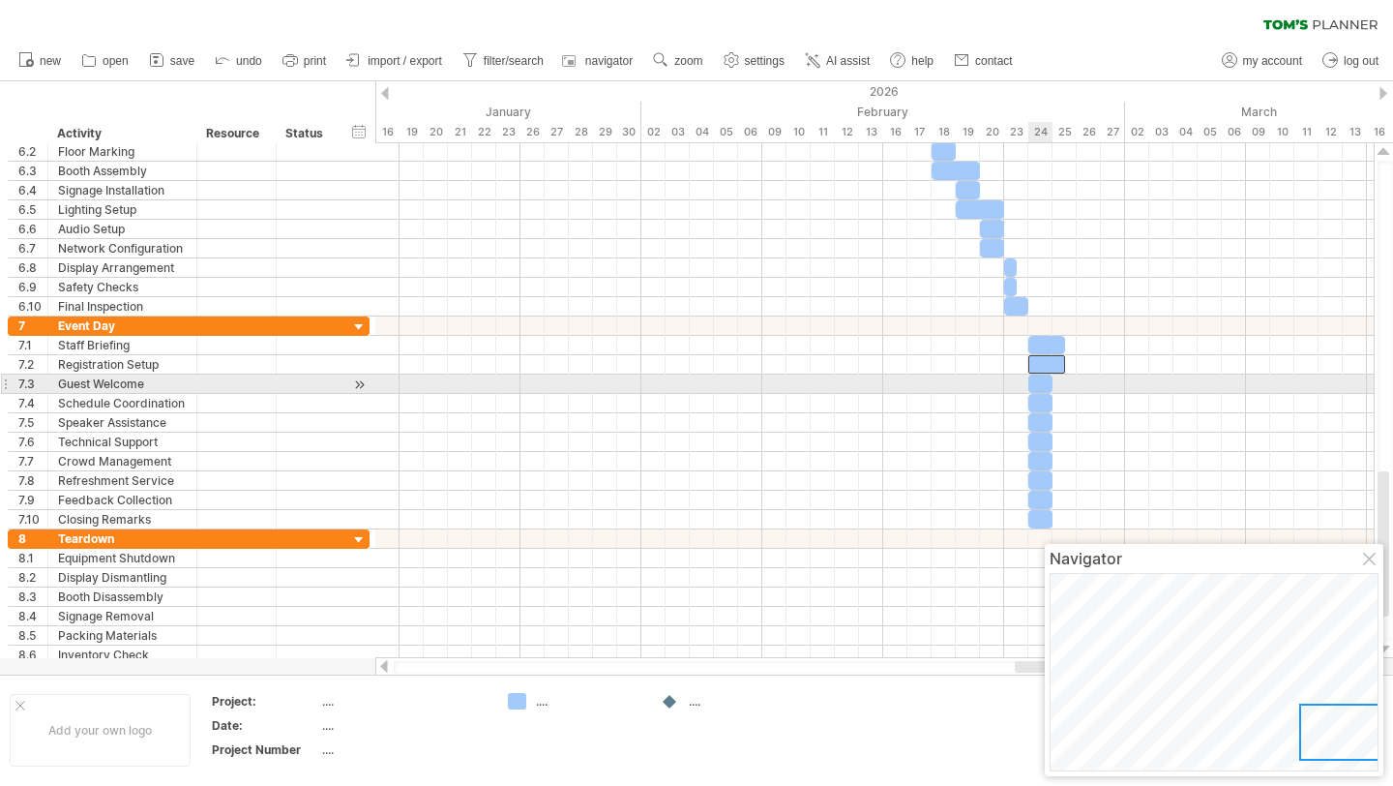
click at [1047, 378] on div at bounding box center [1041, 383] width 24 height 18
drag, startPoint x: 1051, startPoint y: 381, endPoint x: 1061, endPoint y: 382, distance: 10.7
click at [1061, 382] on span at bounding box center [1065, 383] width 8 height 18
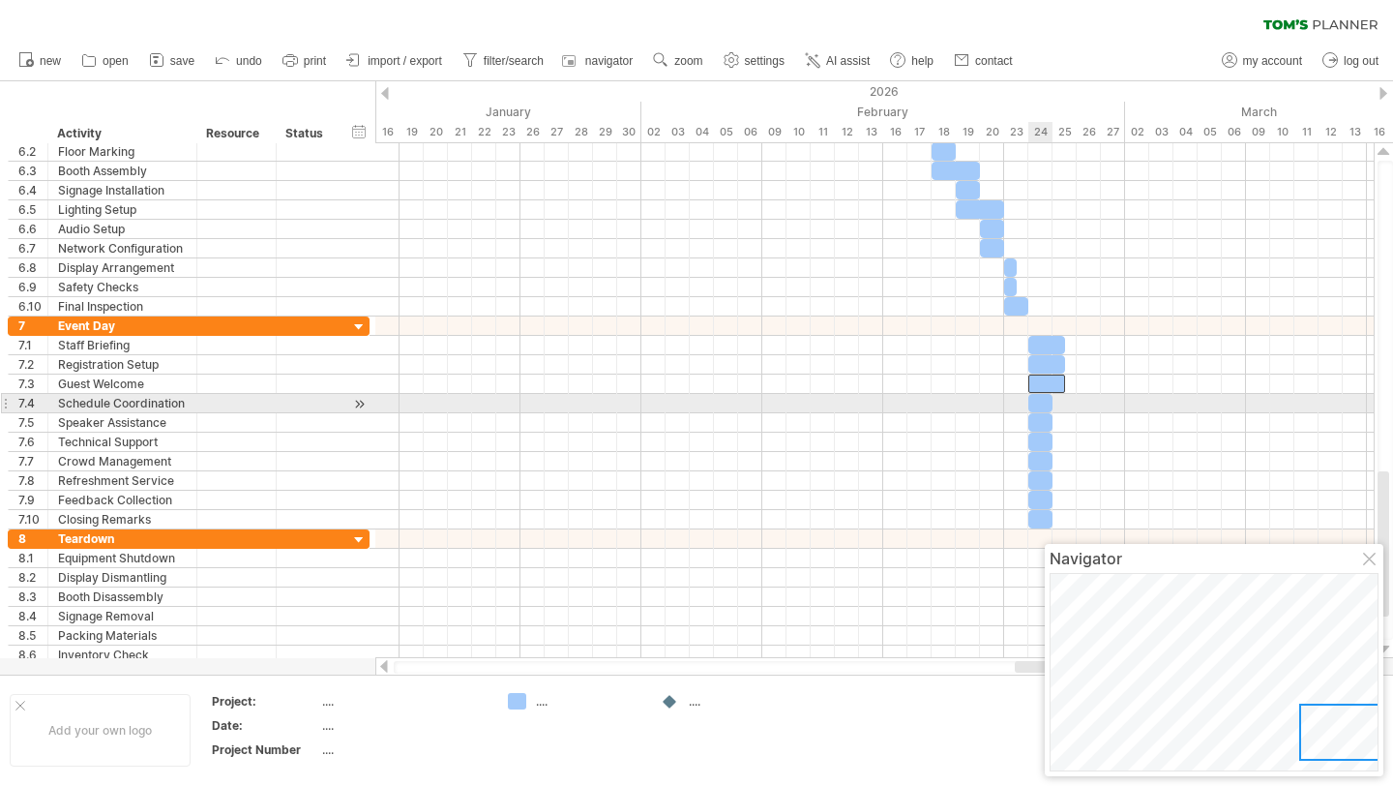
click at [1047, 403] on div at bounding box center [1041, 403] width 24 height 18
drag, startPoint x: 1052, startPoint y: 403, endPoint x: 1062, endPoint y: 404, distance: 10.7
click at [1062, 404] on span at bounding box center [1065, 403] width 8 height 18
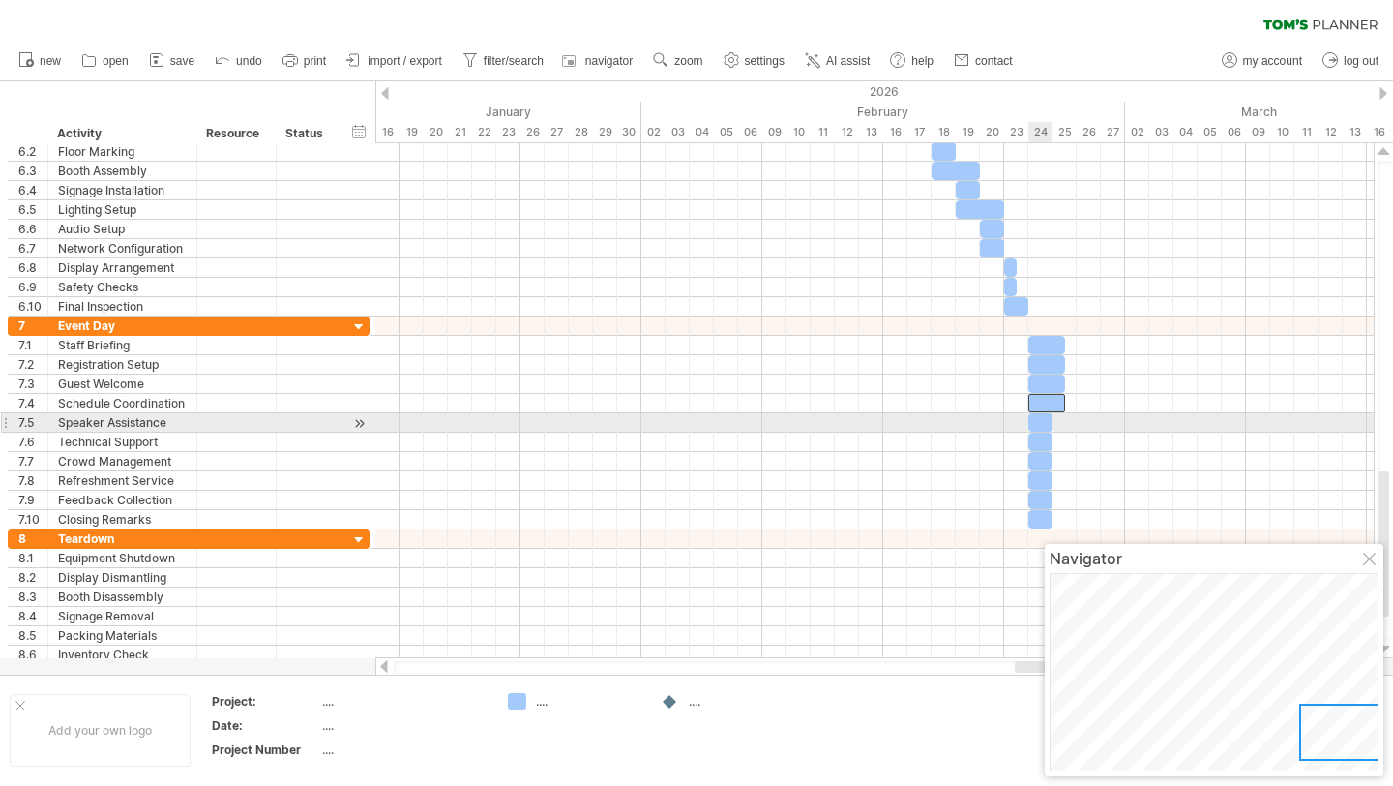
click at [1046, 418] on div at bounding box center [1041, 422] width 24 height 18
drag, startPoint x: 1051, startPoint y: 419, endPoint x: 1062, endPoint y: 420, distance: 11.7
click at [1062, 420] on span at bounding box center [1065, 422] width 8 height 18
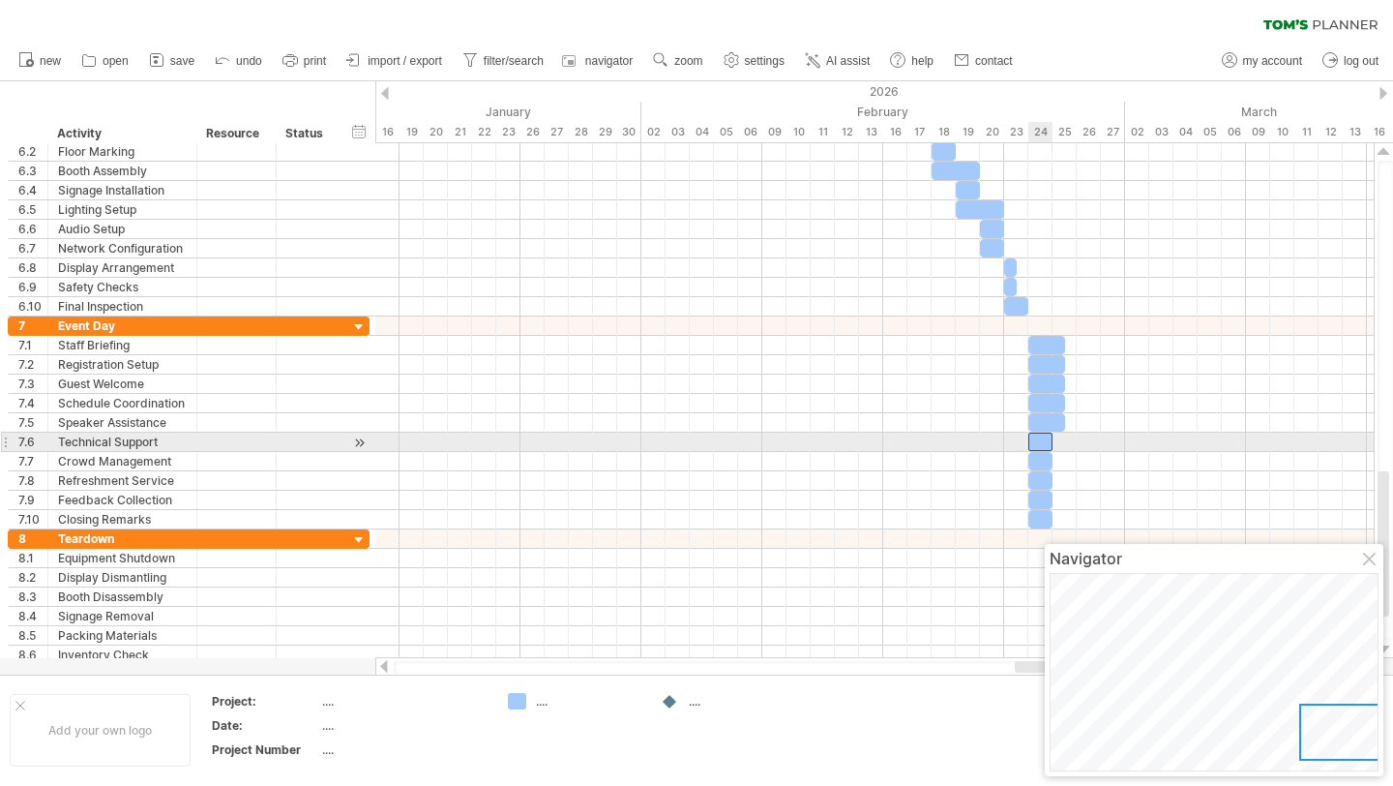
click at [1046, 437] on div at bounding box center [1041, 442] width 24 height 18
click at [1058, 437] on div at bounding box center [1047, 442] width 37 height 18
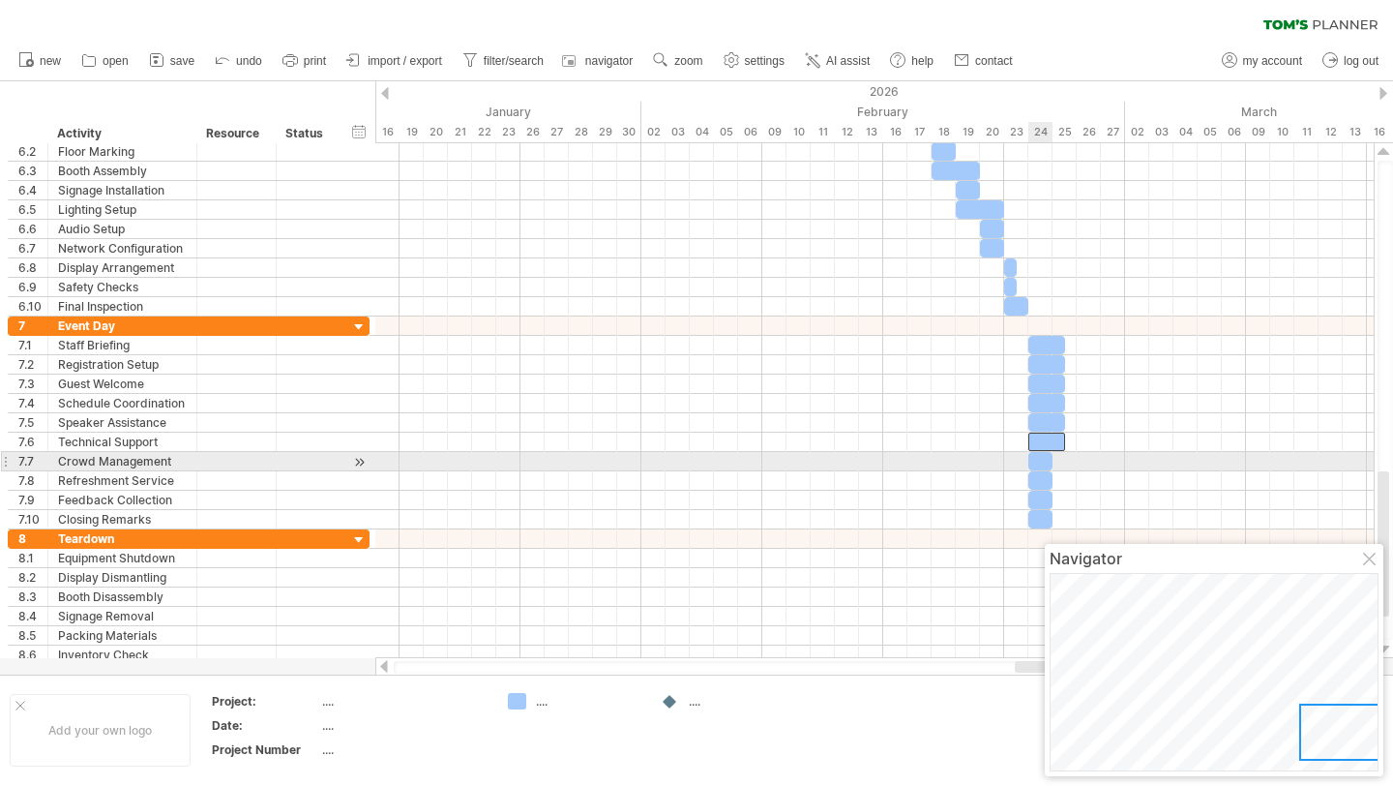
click at [1036, 456] on div at bounding box center [1041, 461] width 24 height 18
click at [1061, 457] on span at bounding box center [1065, 461] width 8 height 18
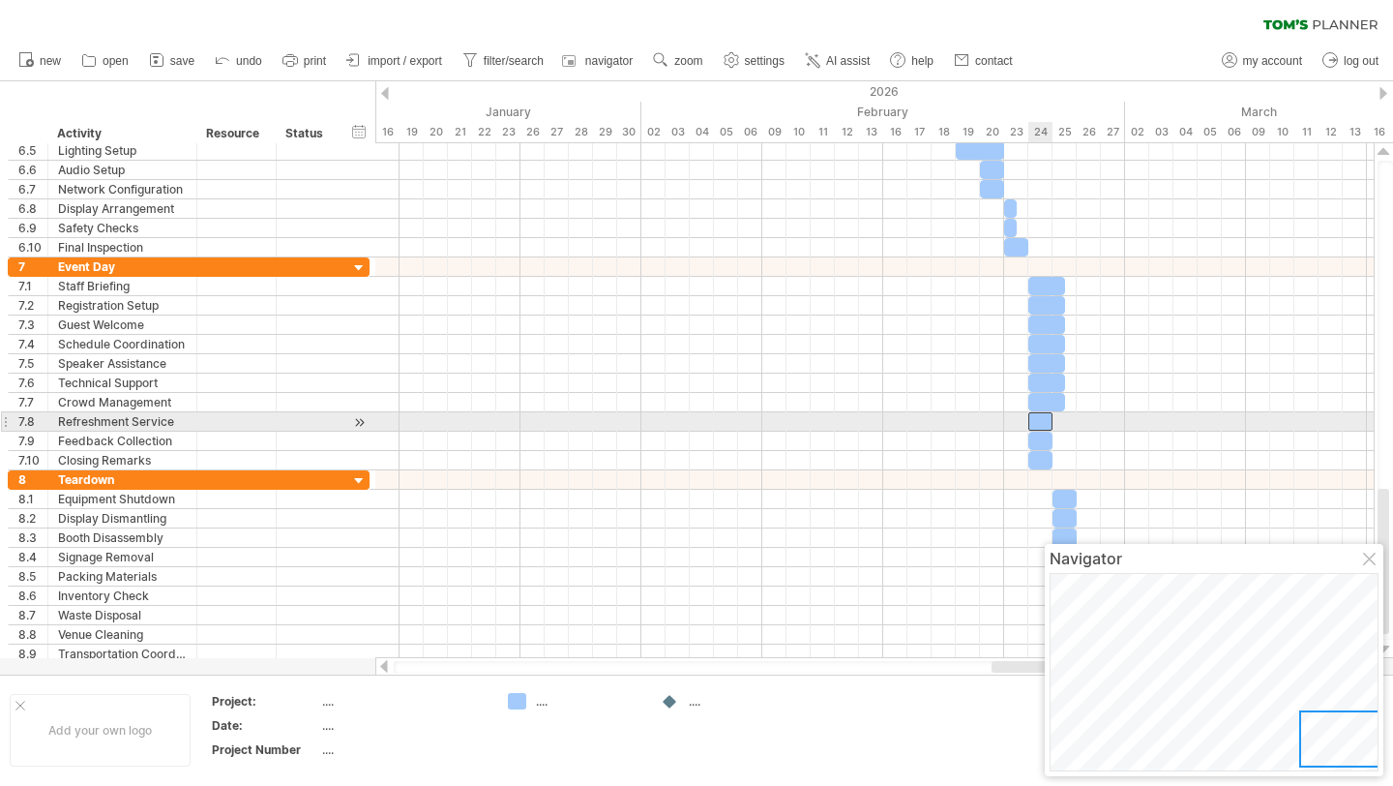
click at [1046, 417] on div at bounding box center [1041, 421] width 24 height 18
click at [1059, 421] on div "[DATE] - 1.0 days [DATE]" at bounding box center [874, 400] width 999 height 515
click at [1059, 421] on div at bounding box center [1047, 421] width 37 height 18
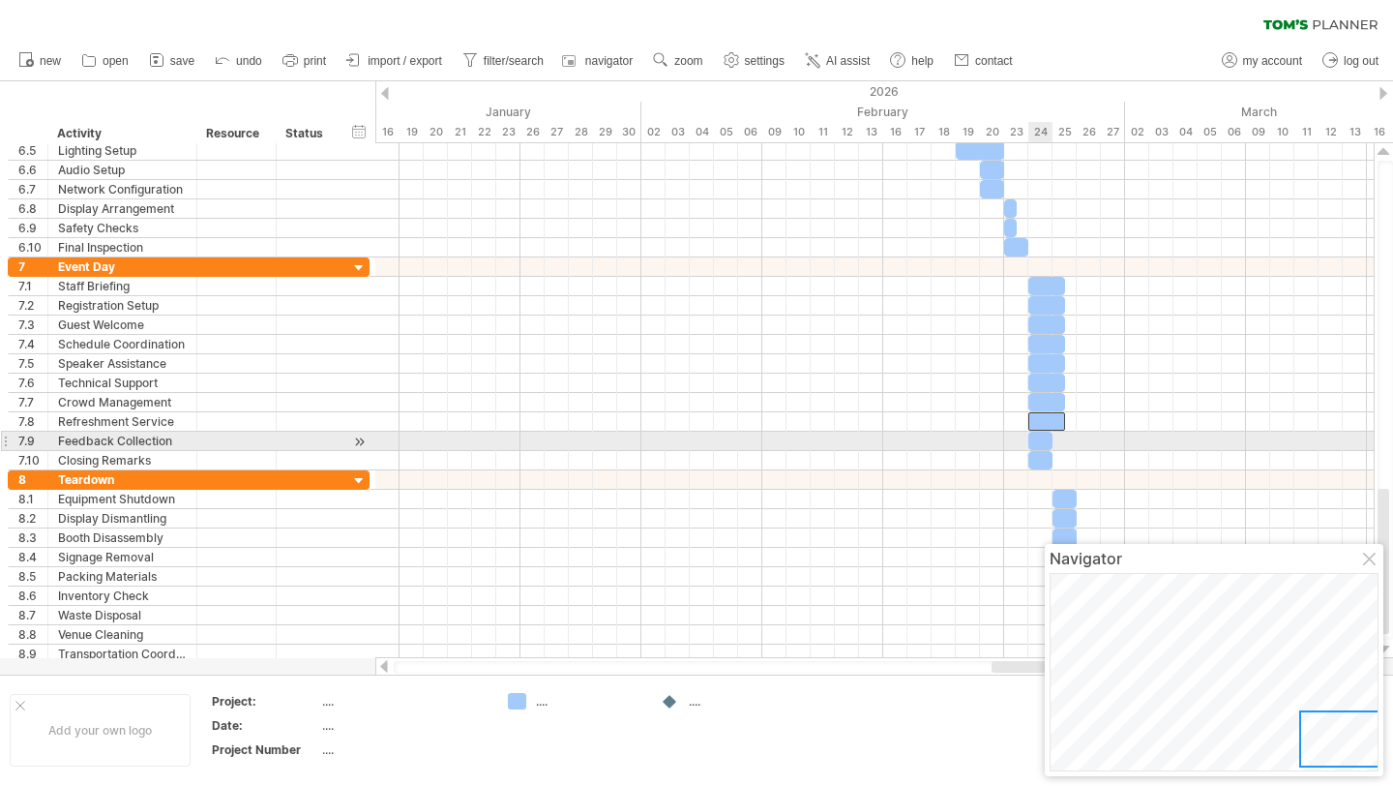
click at [1049, 436] on span at bounding box center [1053, 441] width 8 height 18
click at [1047, 440] on div at bounding box center [1041, 441] width 24 height 18
click at [1059, 440] on div at bounding box center [1047, 441] width 37 height 18
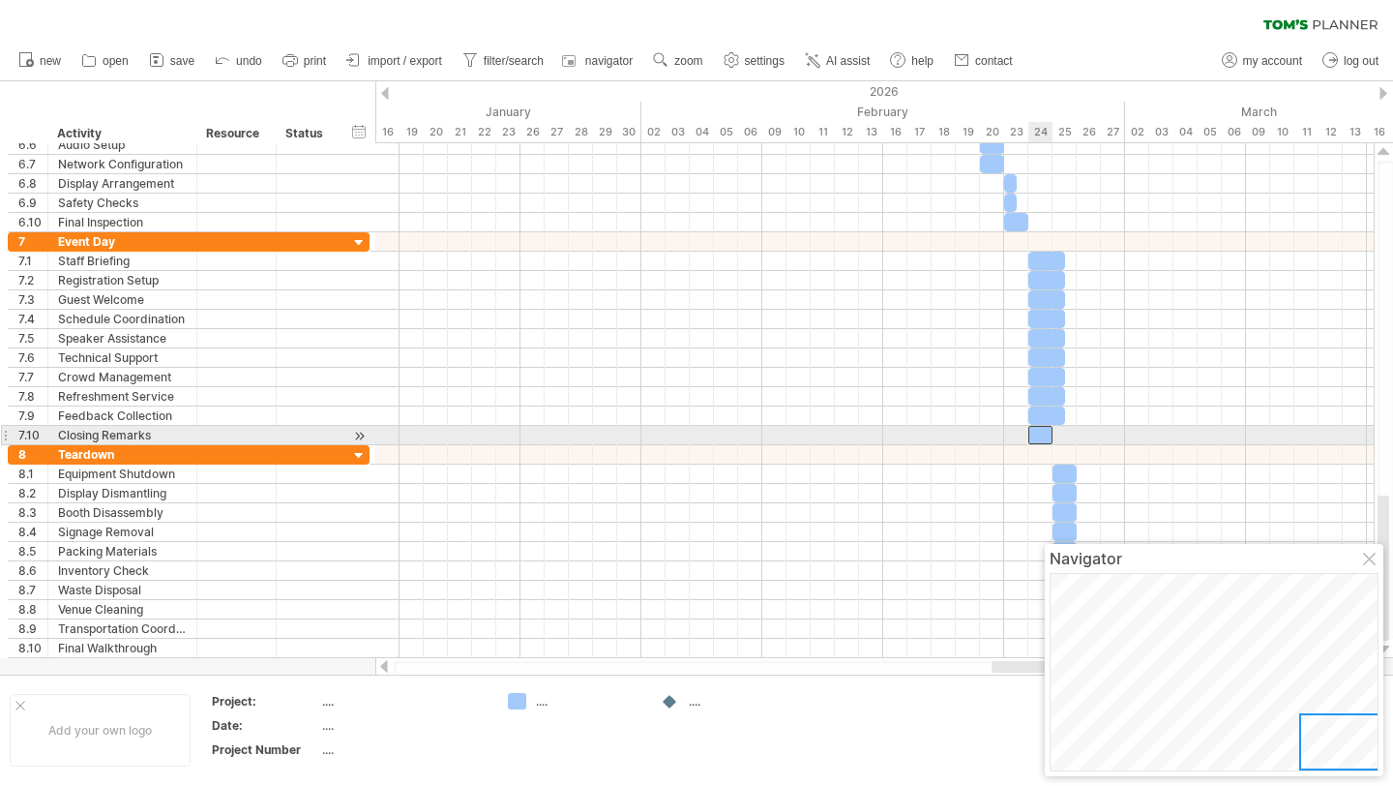
click at [1048, 433] on div at bounding box center [1041, 435] width 24 height 18
click at [1058, 435] on div at bounding box center [1047, 435] width 37 height 18
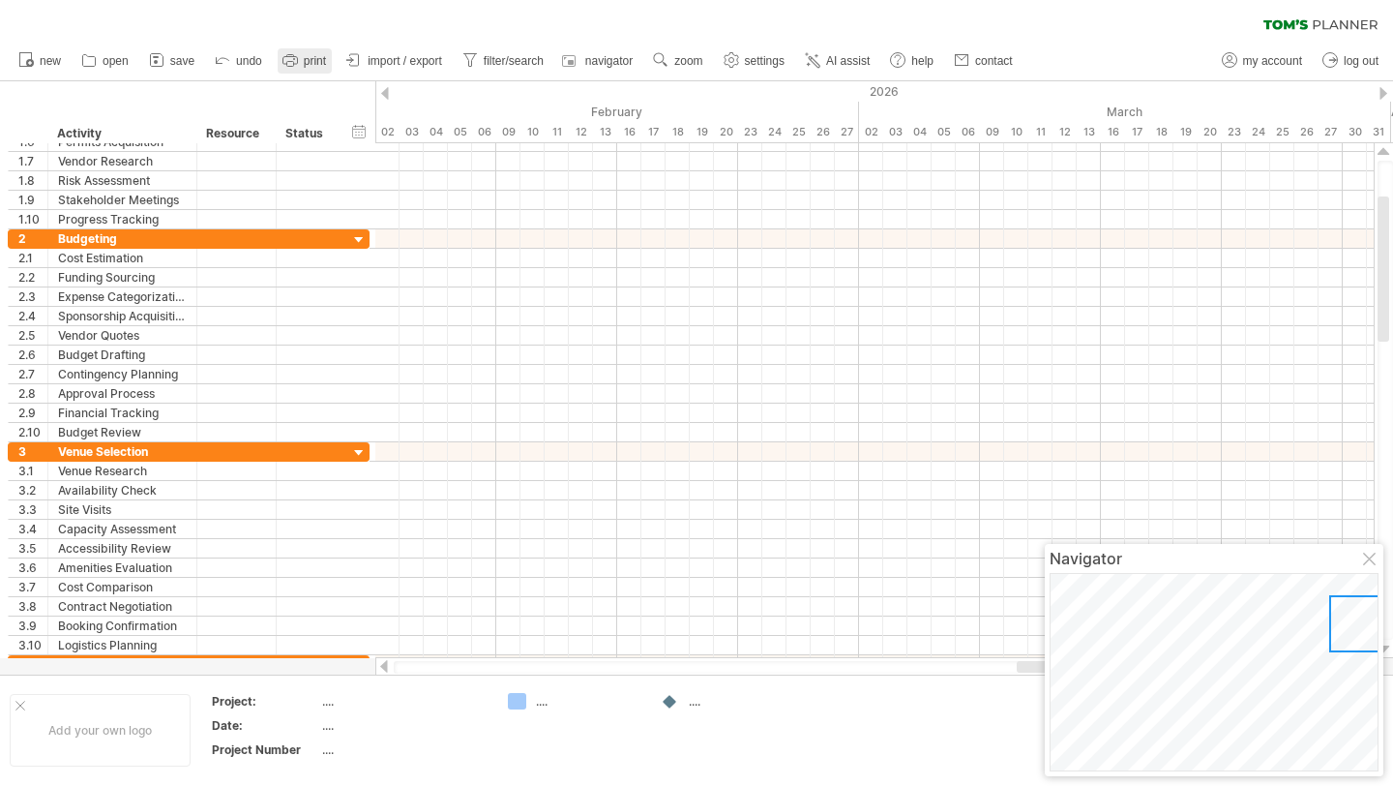
click at [305, 58] on span "print" at bounding box center [315, 61] width 22 height 14
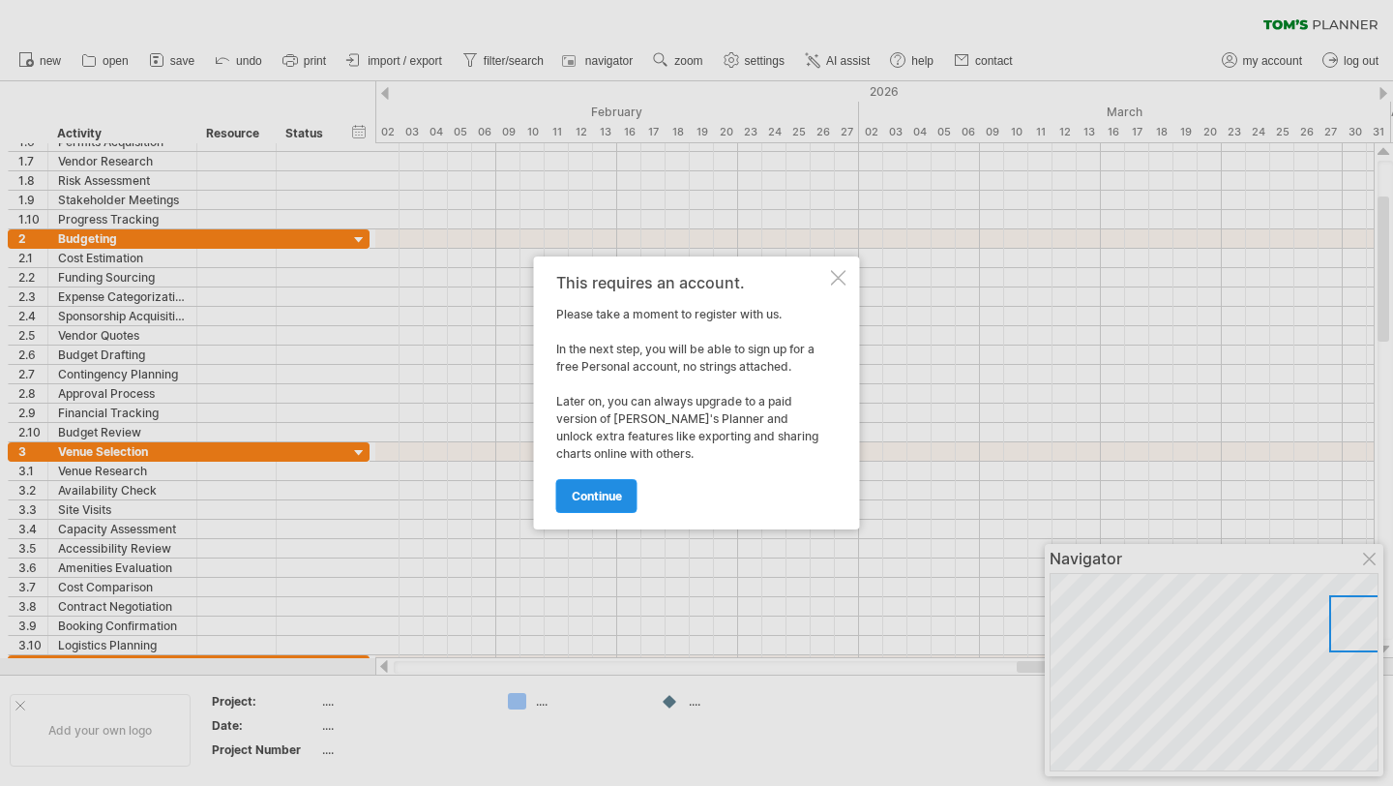
click at [609, 494] on span "continue" at bounding box center [597, 496] width 50 height 15
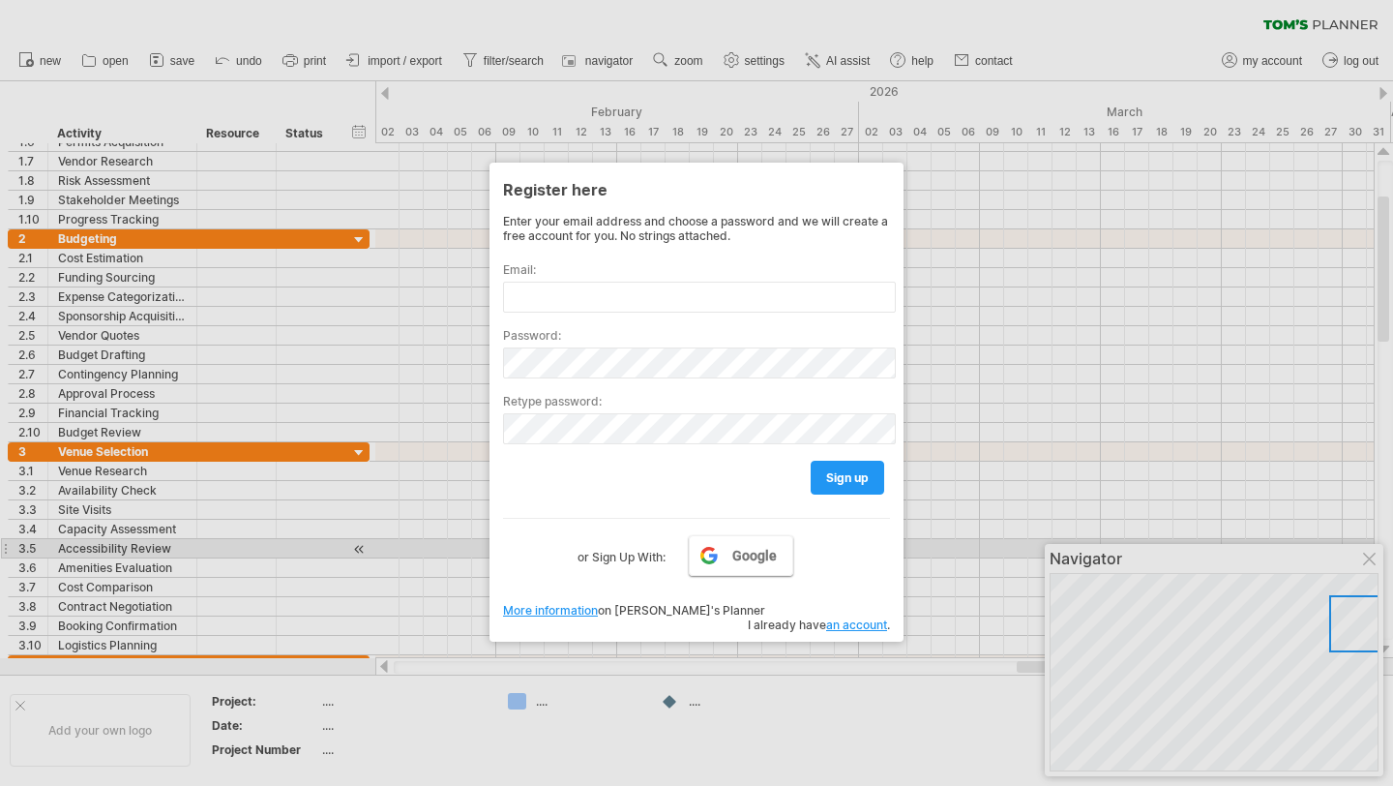
click at [745, 548] on span "Google" at bounding box center [754, 555] width 45 height 15
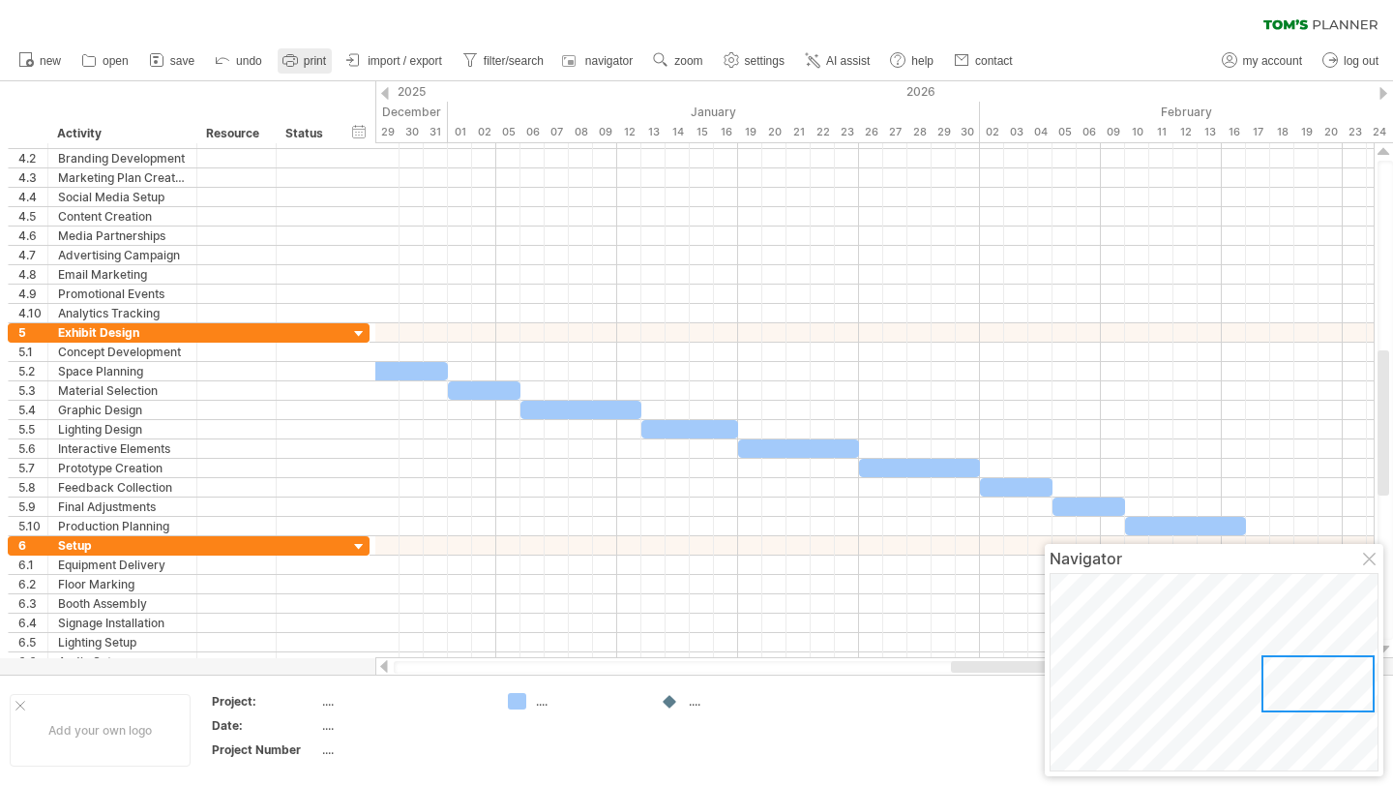
click at [315, 58] on span "print" at bounding box center [315, 61] width 22 height 14
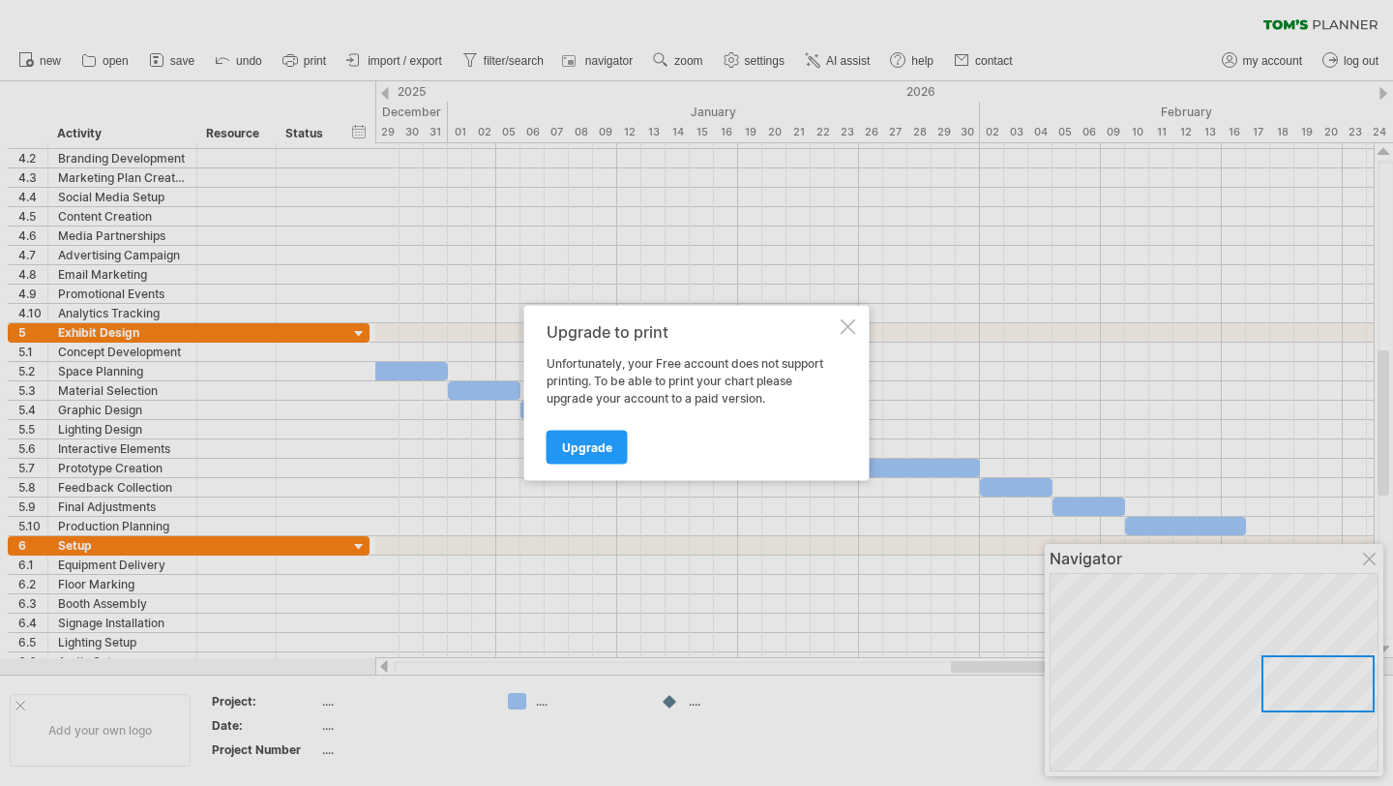
click at [599, 453] on span "Upgrade" at bounding box center [587, 447] width 50 height 15
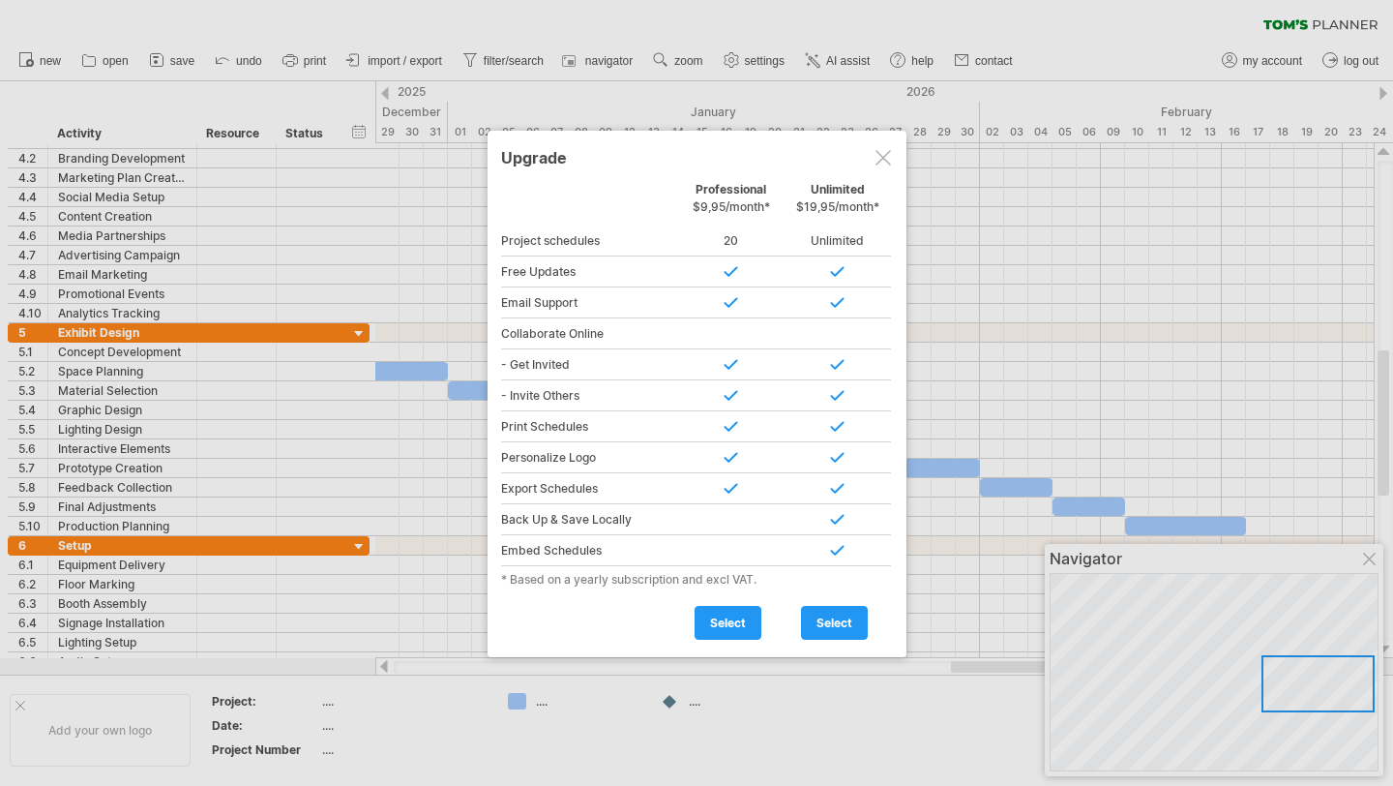
click at [394, 489] on div at bounding box center [696, 393] width 1393 height 786
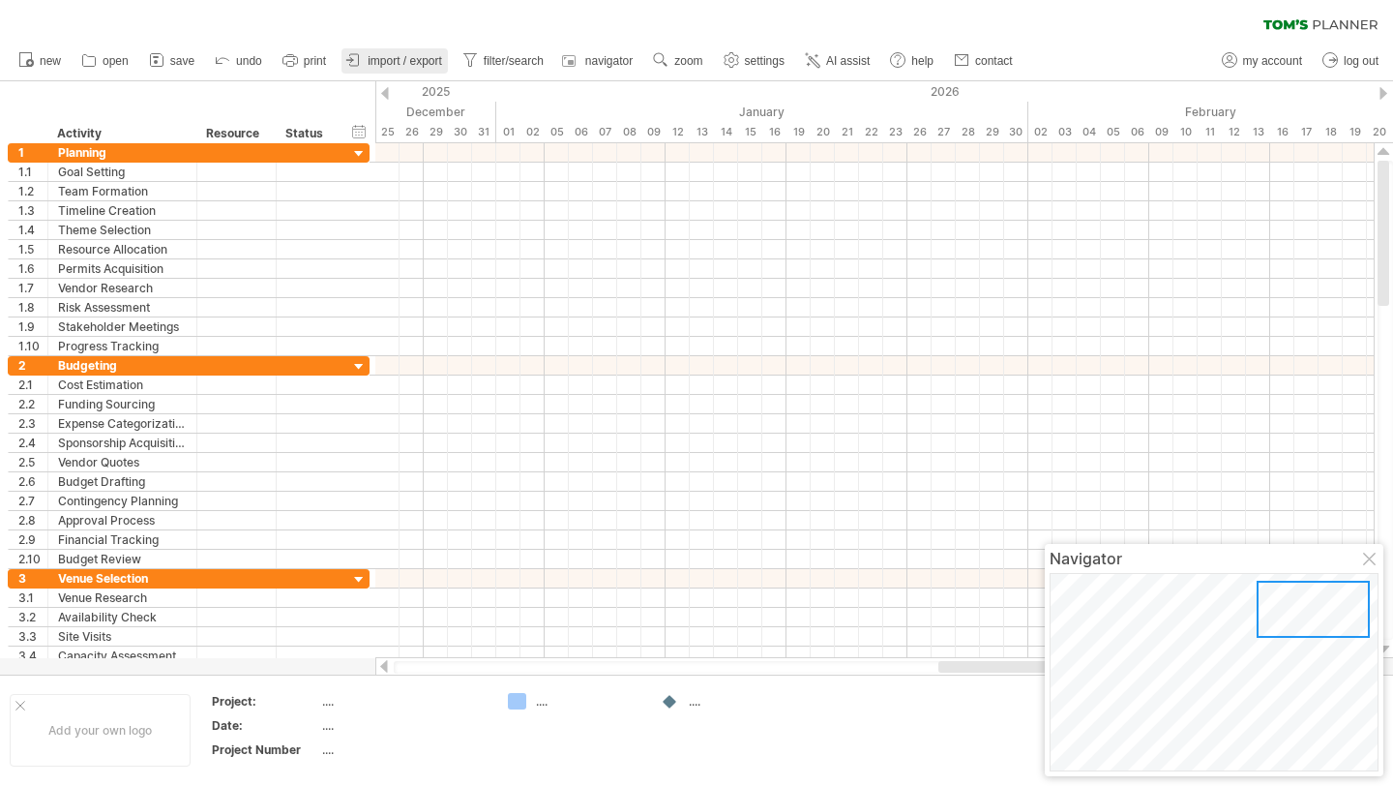
click at [414, 63] on span "import / export" at bounding box center [405, 61] width 75 height 14
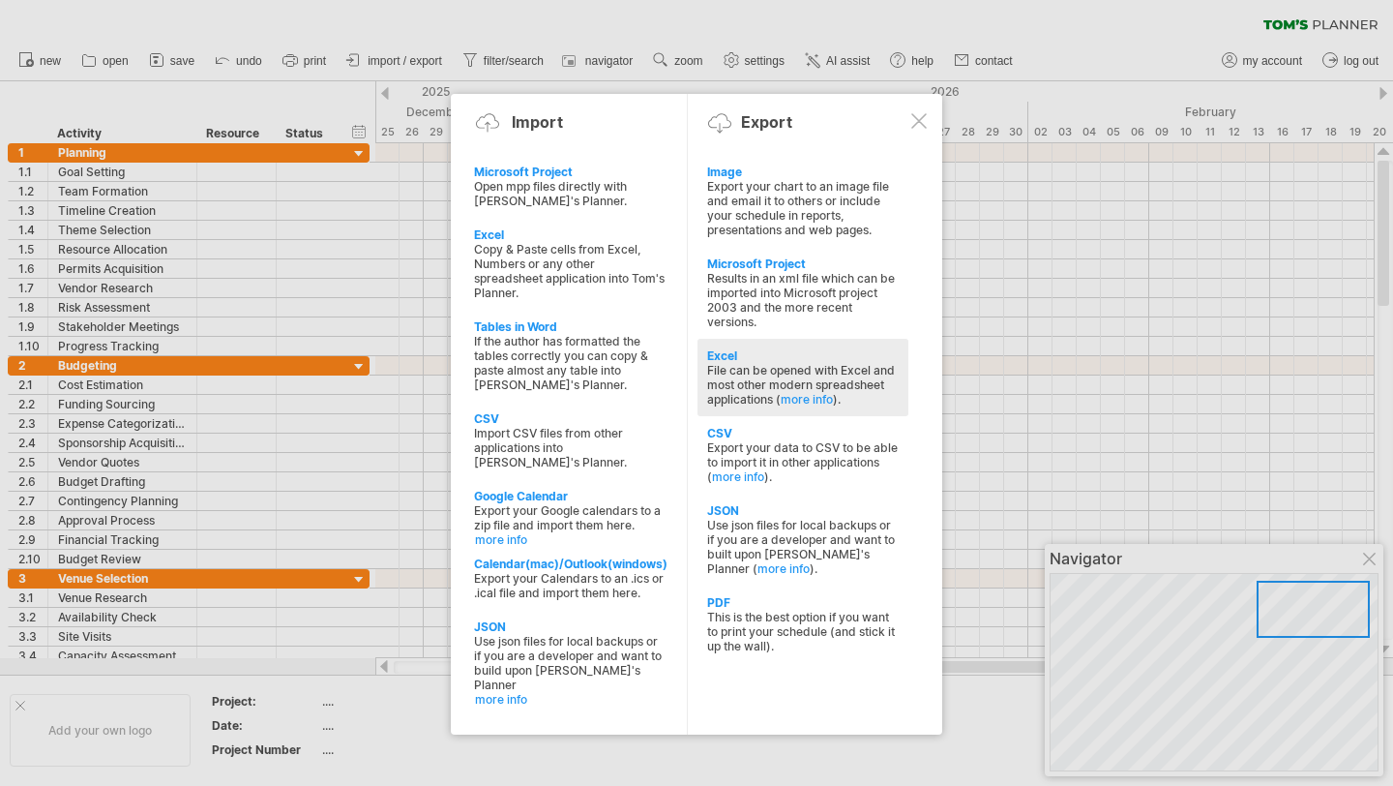
click at [714, 350] on div "Excel" at bounding box center [803, 355] width 192 height 15
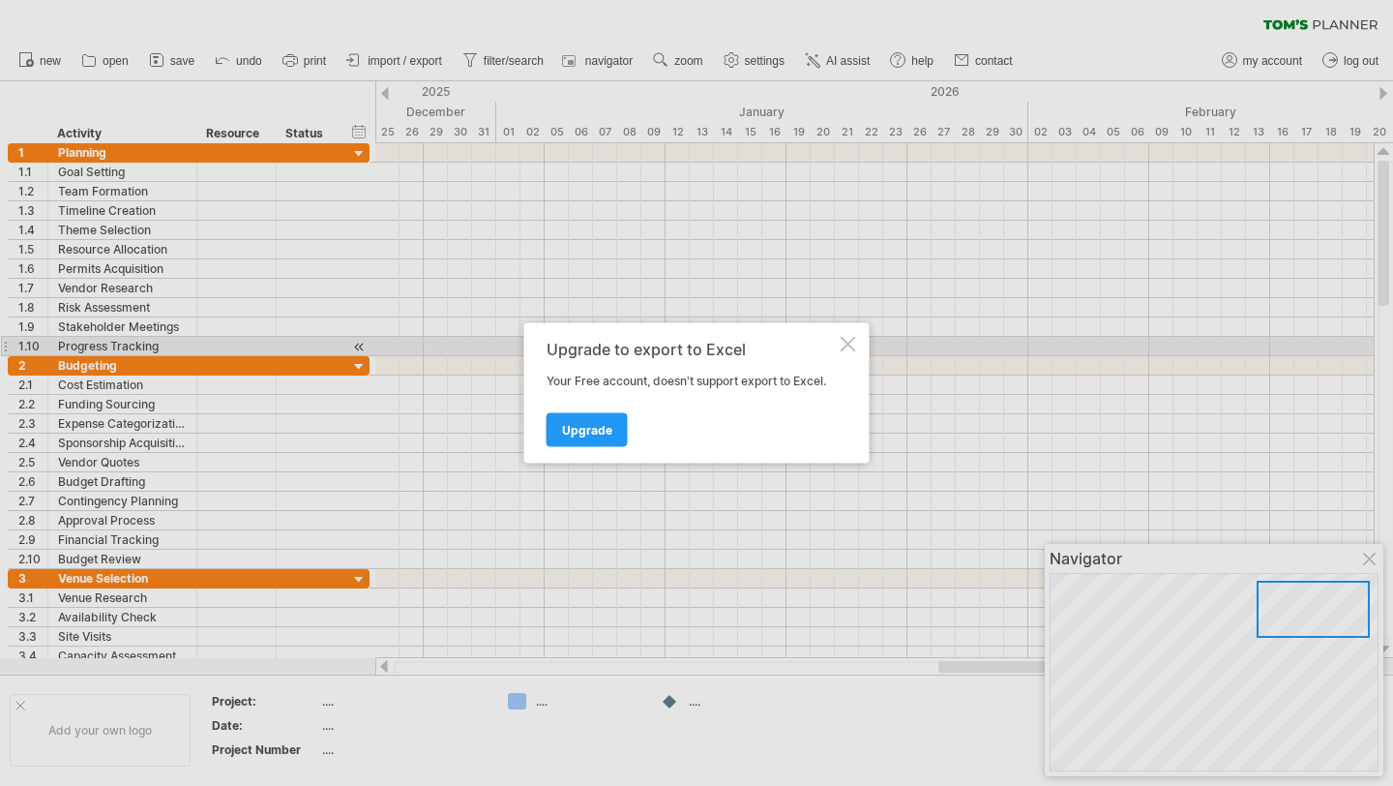
click at [846, 341] on div at bounding box center [848, 344] width 15 height 15
